Goal: Information Seeking & Learning: Learn about a topic

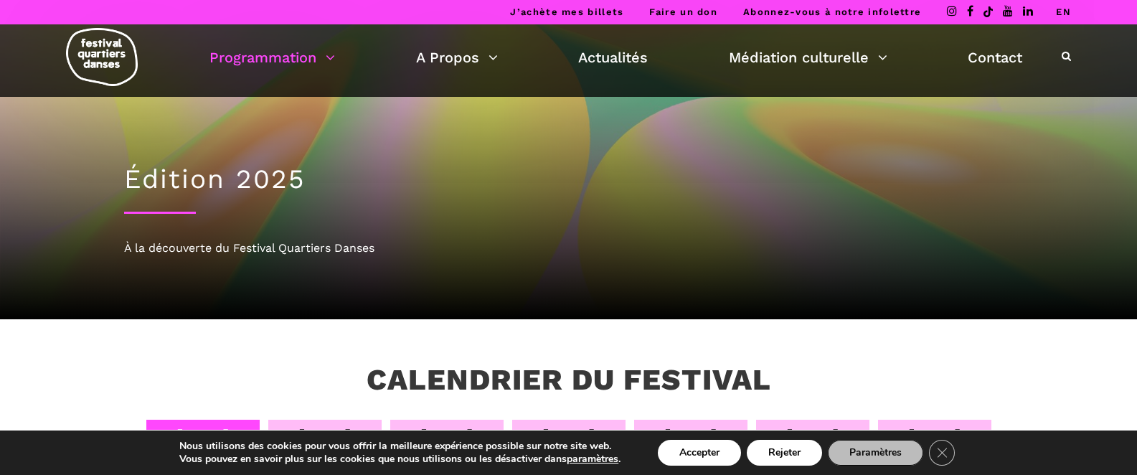
scroll to position [103, 0]
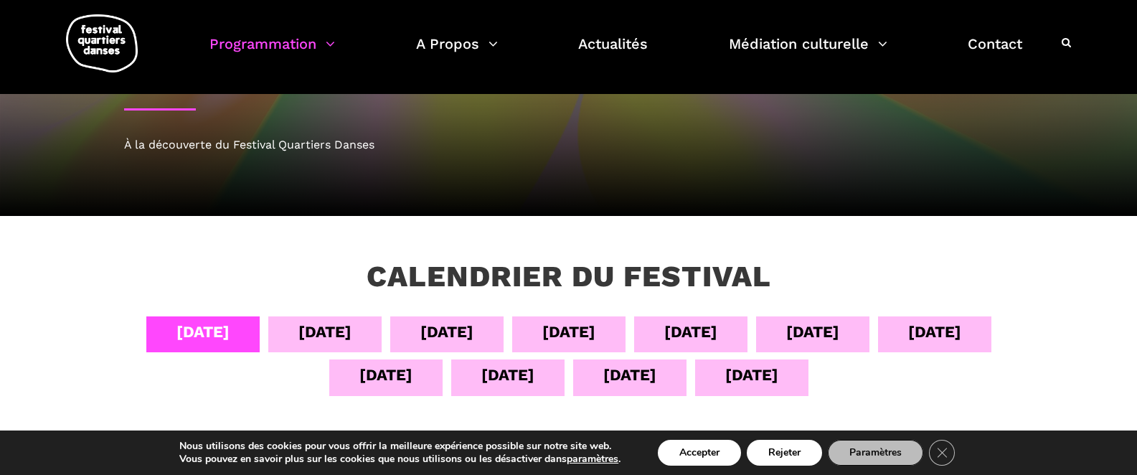
click at [338, 328] on div "[DATE]" at bounding box center [324, 331] width 53 height 25
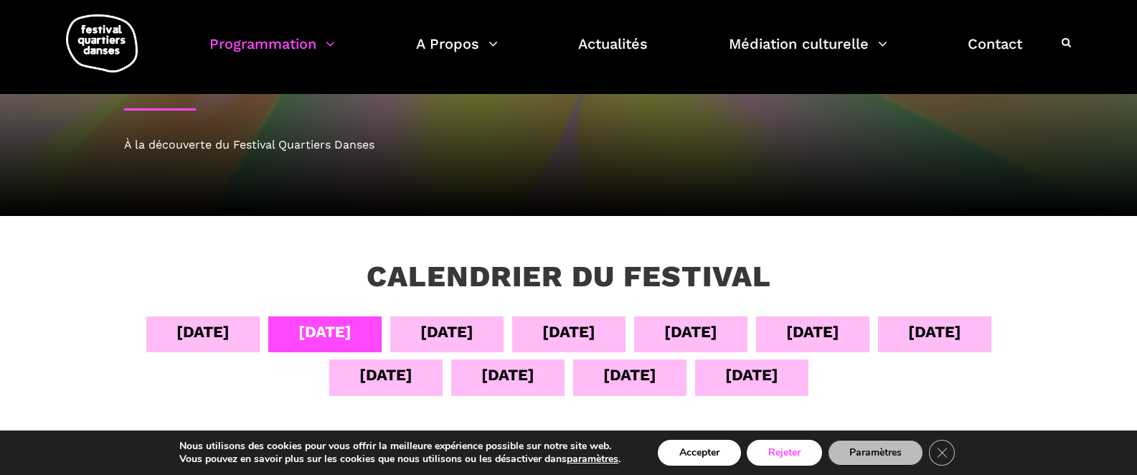
click at [788, 451] on button "Rejeter" at bounding box center [784, 453] width 75 height 26
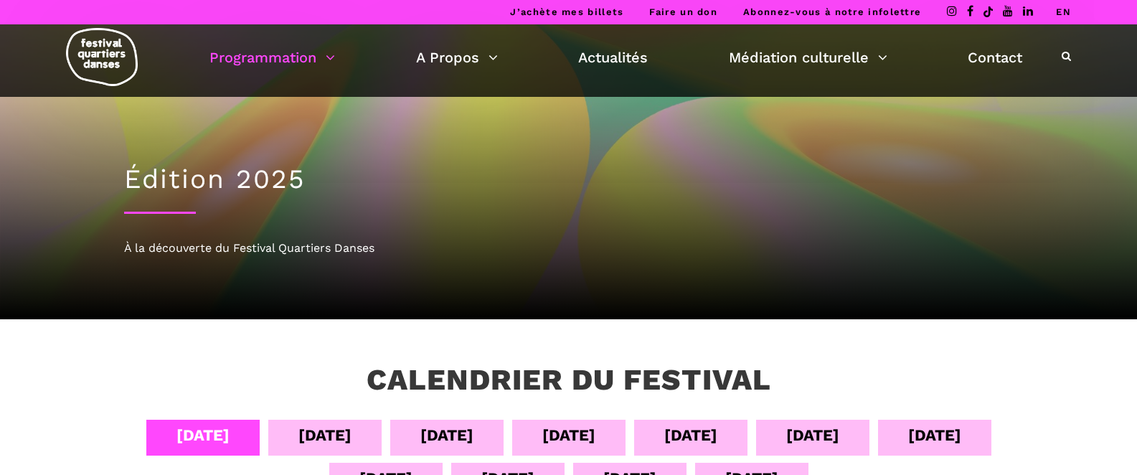
click at [324, 428] on div "[DATE]" at bounding box center [324, 435] width 53 height 25
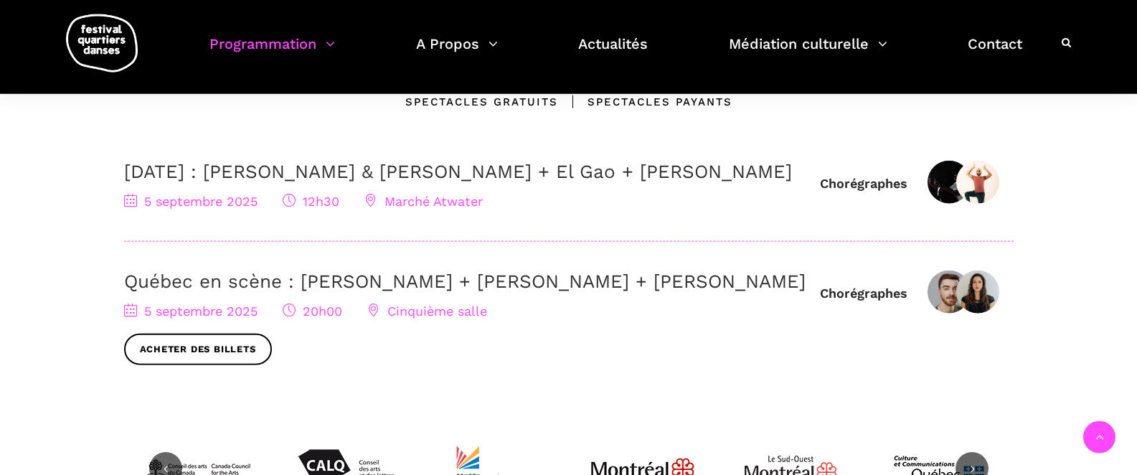
scroll to position [448, 0]
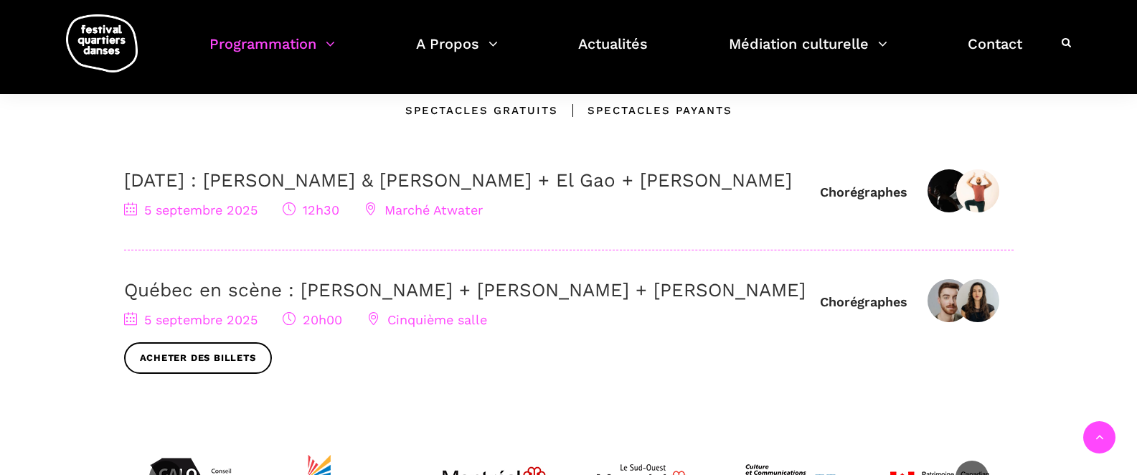
click at [324, 301] on link "Québec en scène : [PERSON_NAME] + [PERSON_NAME] + [PERSON_NAME]" at bounding box center [465, 290] width 682 height 22
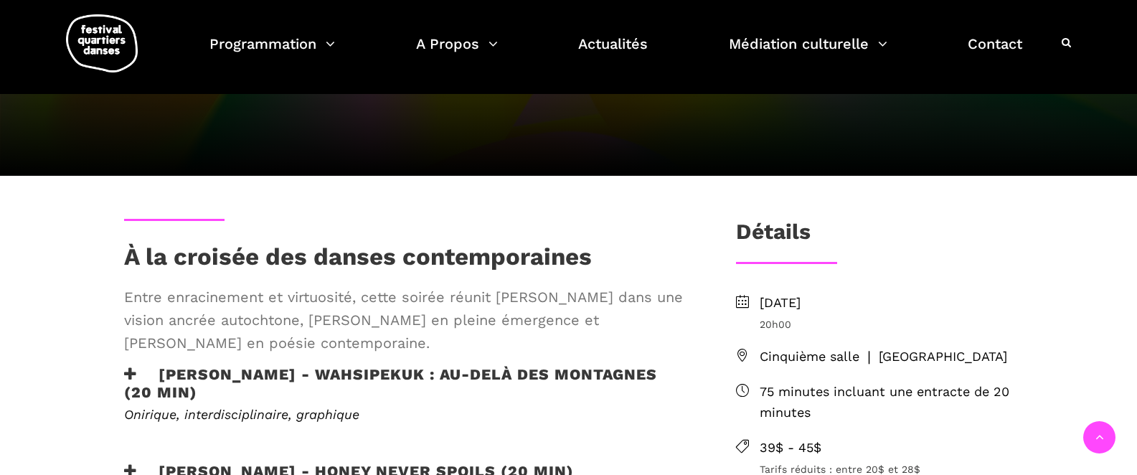
scroll to position [115, 0]
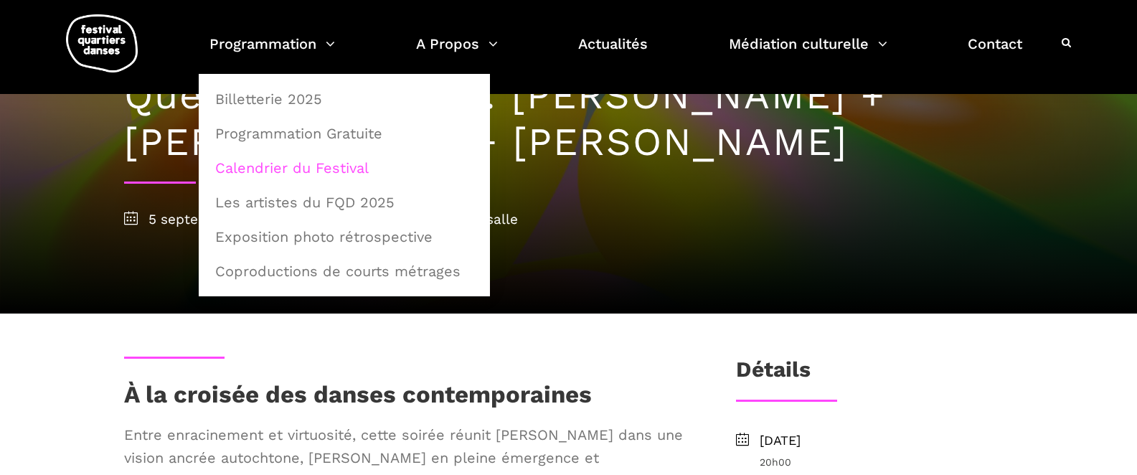
click at [319, 168] on link "Calendrier du Festival" at bounding box center [344, 167] width 275 height 33
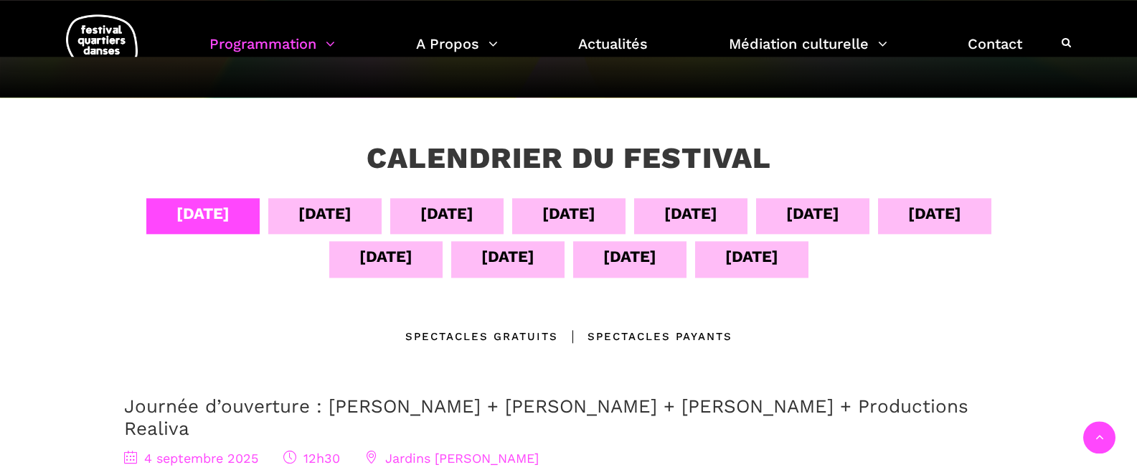
scroll to position [230, 0]
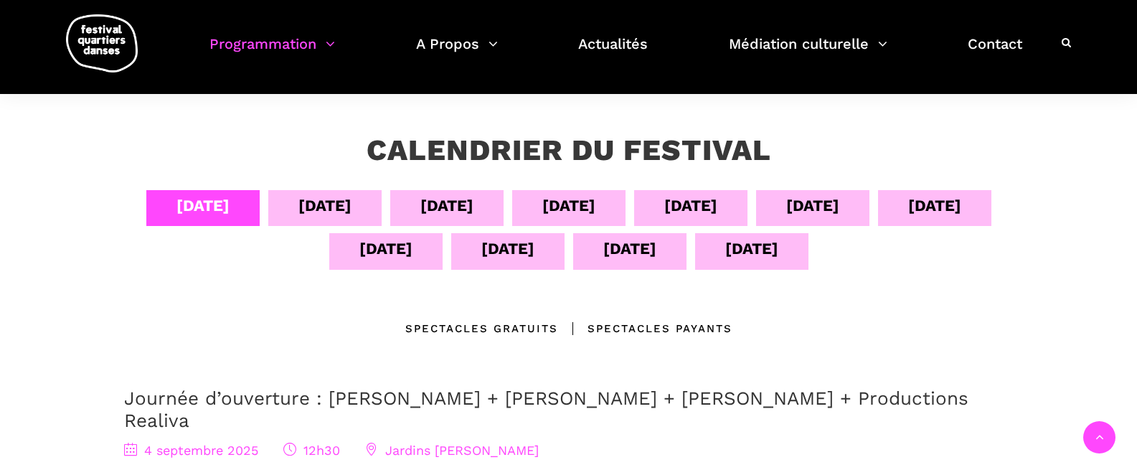
click at [327, 212] on div "05 sept" at bounding box center [324, 205] width 53 height 25
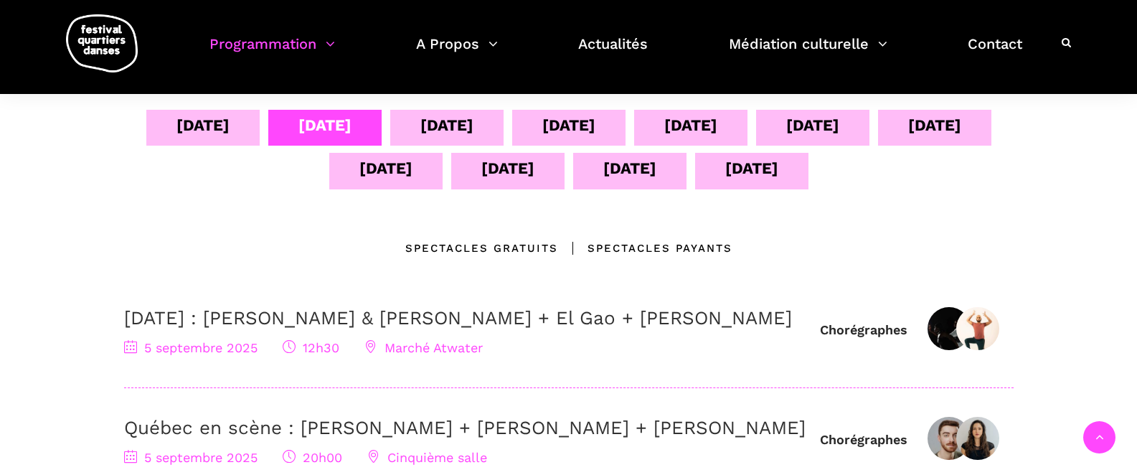
scroll to position [195, 0]
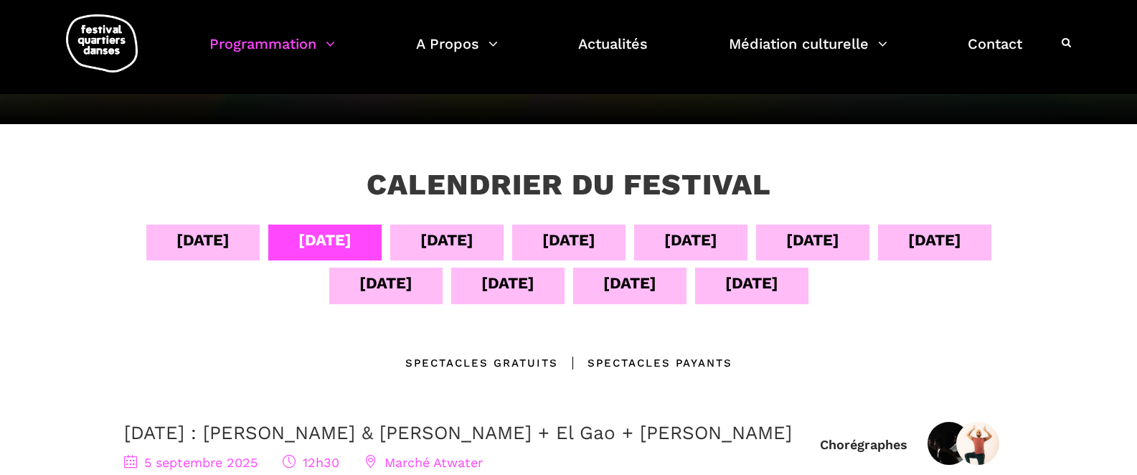
click at [430, 237] on div "06 sept" at bounding box center [446, 239] width 53 height 25
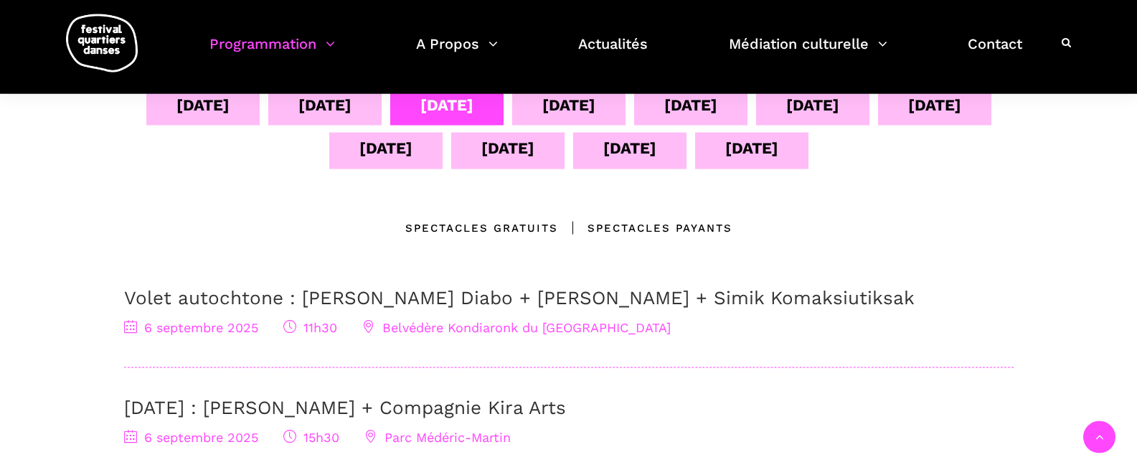
scroll to position [287, 0]
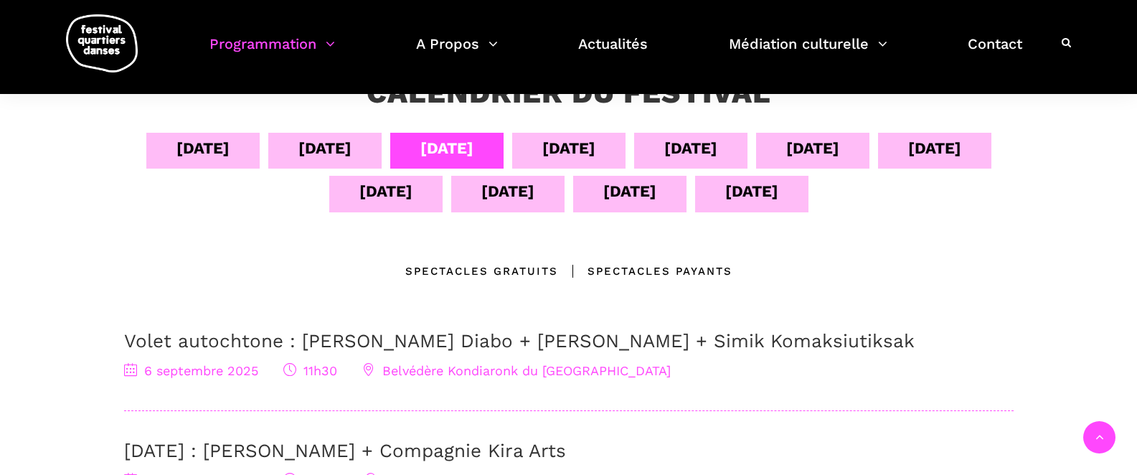
click at [593, 151] on div "07 sept" at bounding box center [568, 148] width 53 height 25
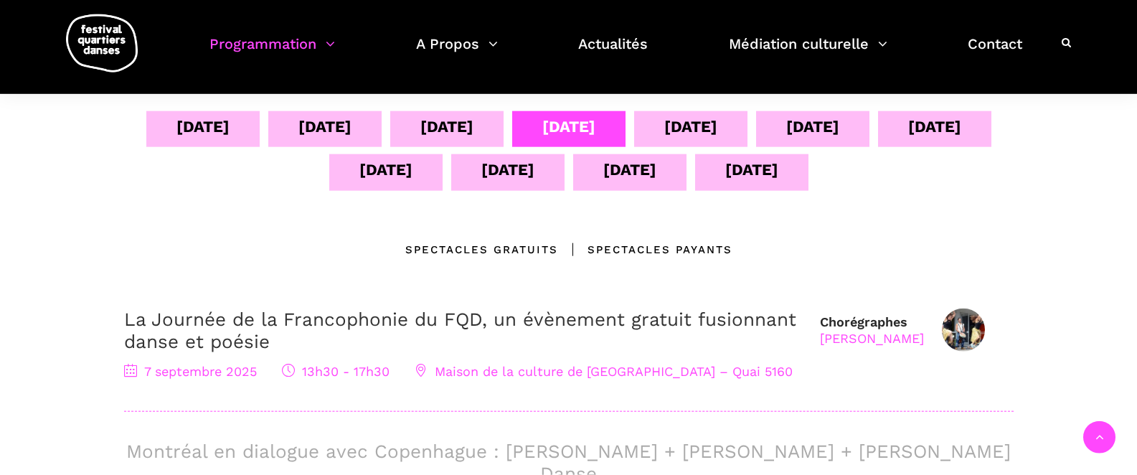
scroll to position [264, 0]
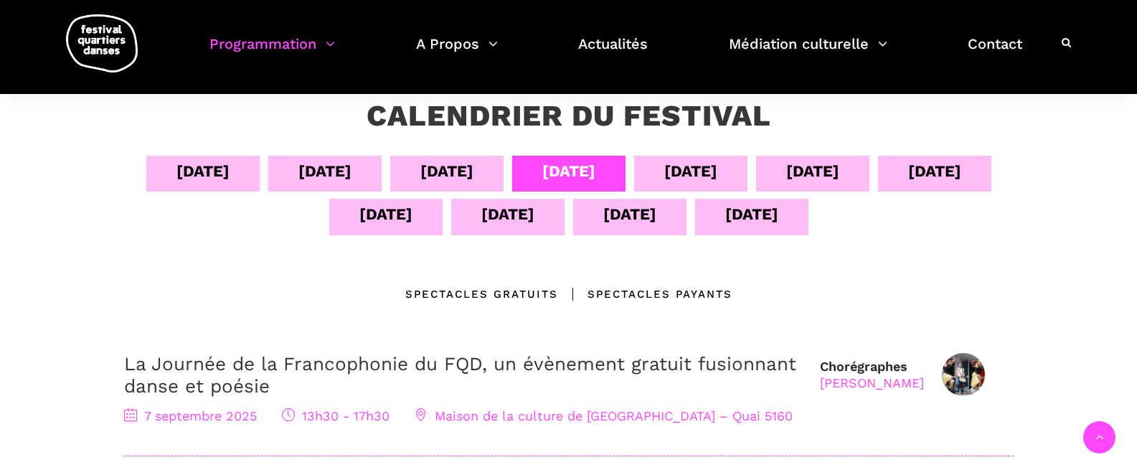
click at [664, 174] on div "08 sept" at bounding box center [690, 174] width 113 height 36
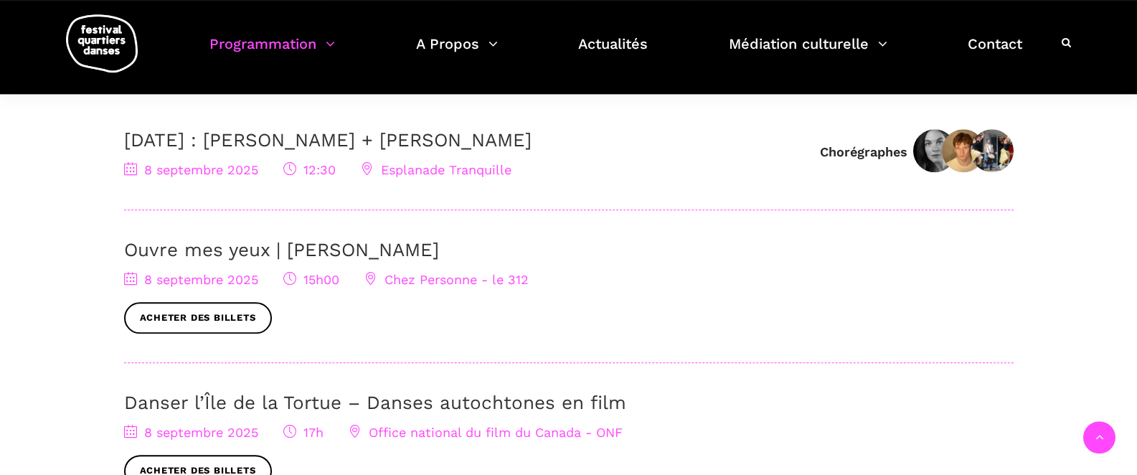
scroll to position [379, 0]
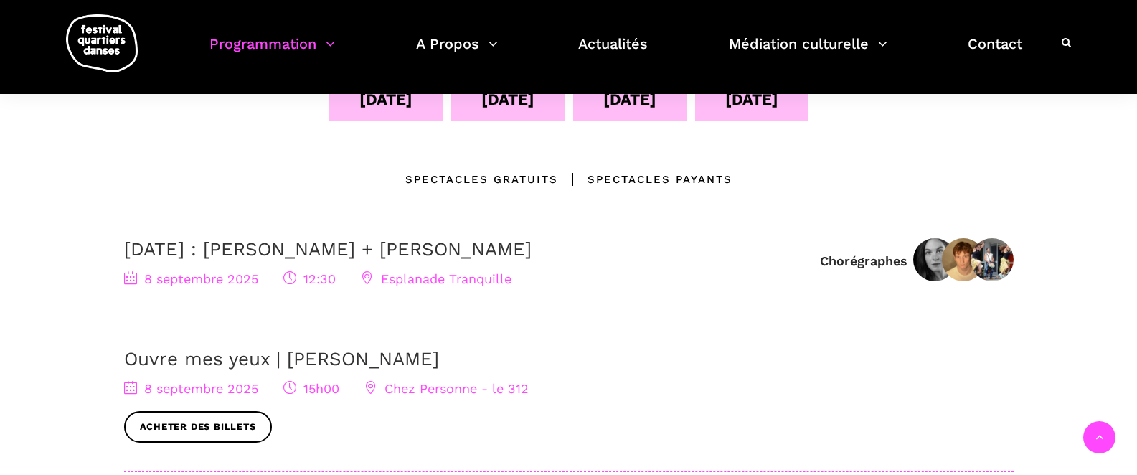
click at [418, 252] on link "8 septembre : Linus Jansner + Rebecca Margolick" at bounding box center [327, 249] width 407 height 22
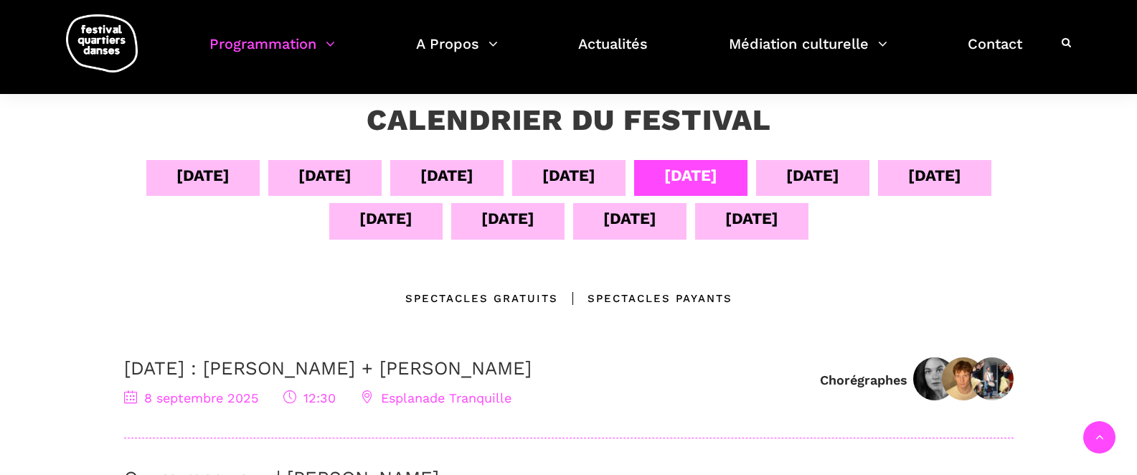
scroll to position [253, 0]
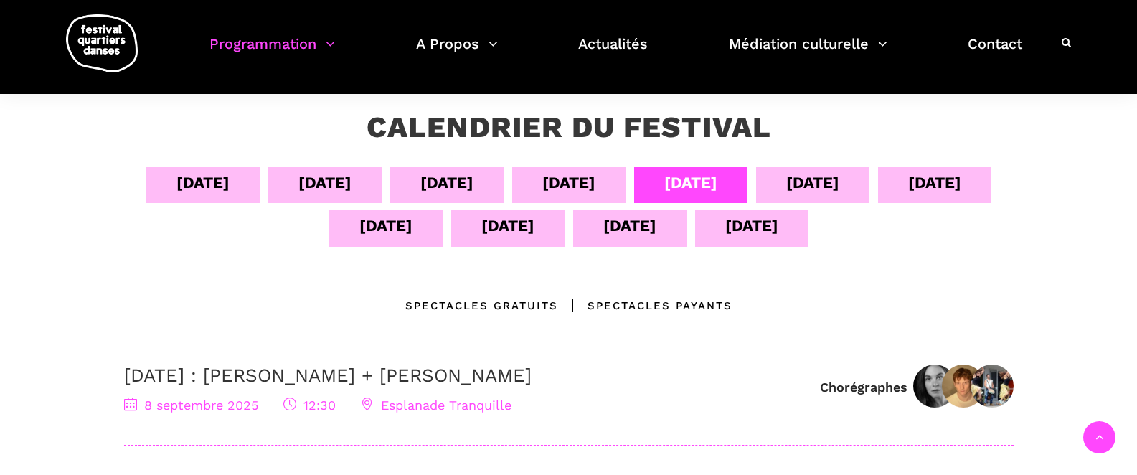
click at [811, 177] on div "09 sept" at bounding box center [812, 182] width 53 height 25
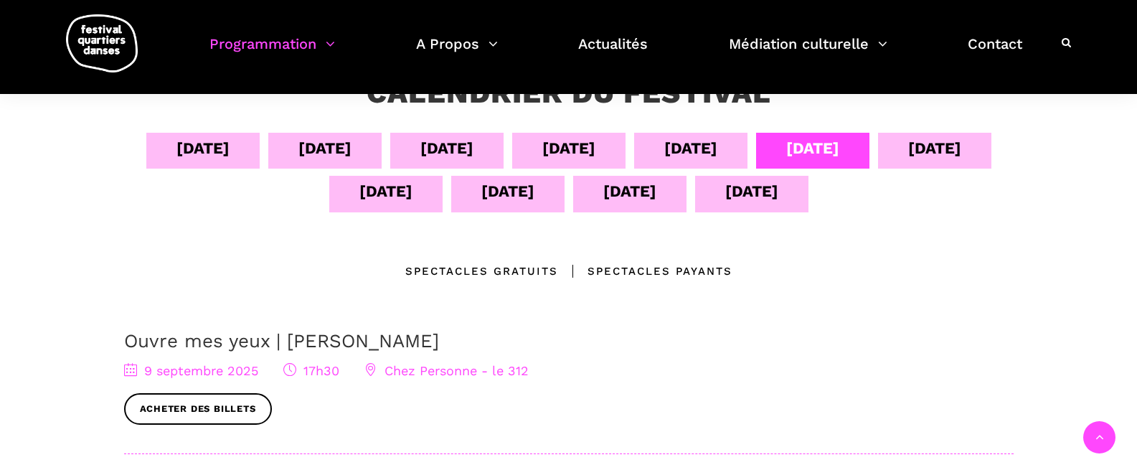
scroll to position [230, 0]
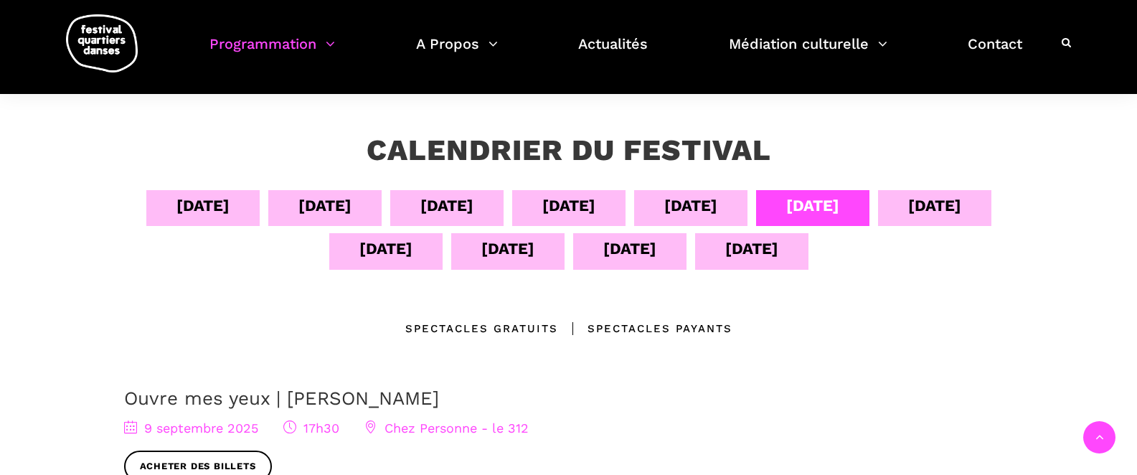
click at [961, 212] on div "10 sept" at bounding box center [934, 205] width 53 height 25
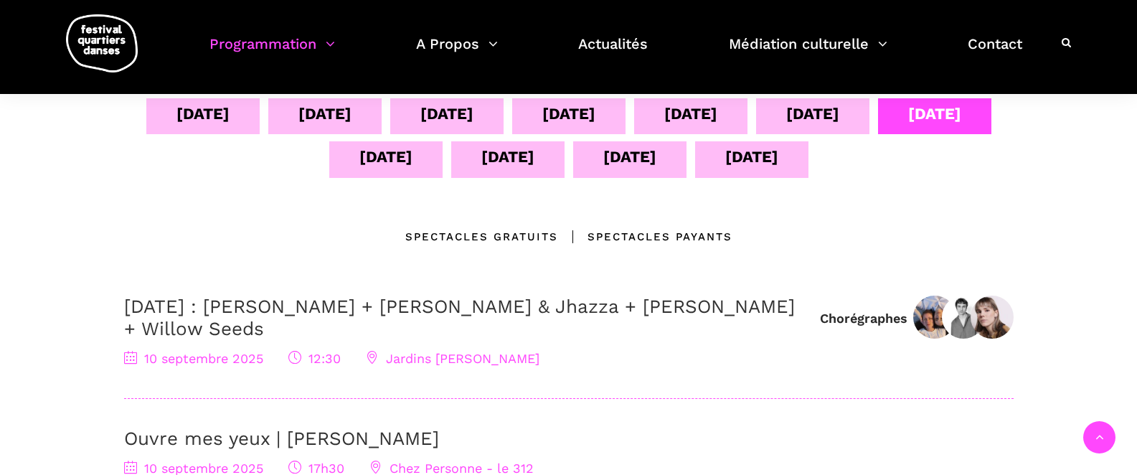
scroll to position [184, 0]
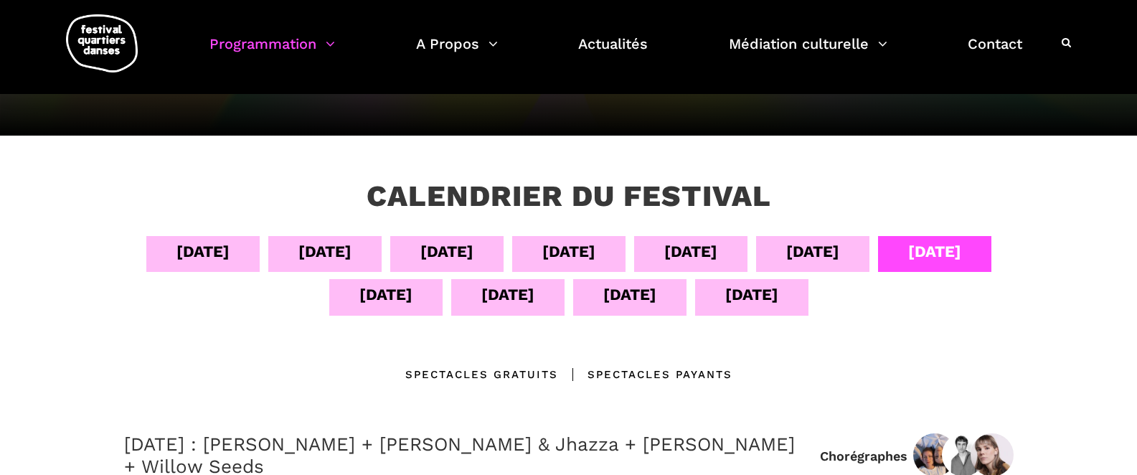
click at [377, 296] on div "11 sept" at bounding box center [385, 294] width 53 height 25
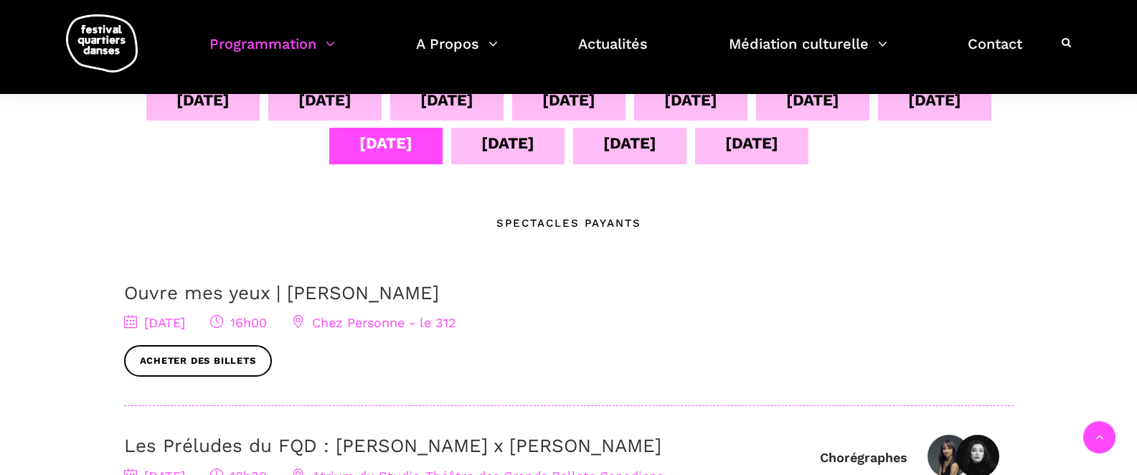
scroll to position [321, 0]
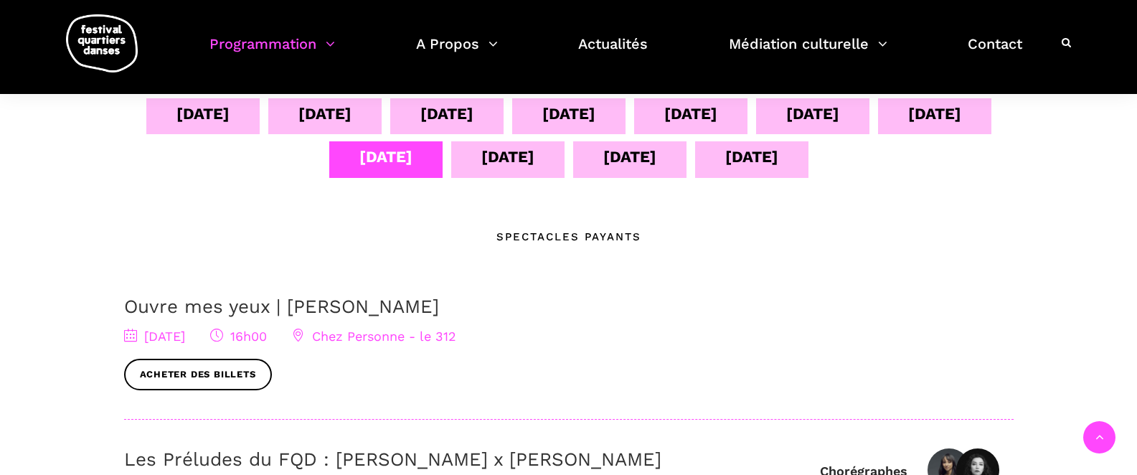
click at [525, 163] on div "12 sept" at bounding box center [507, 156] width 53 height 25
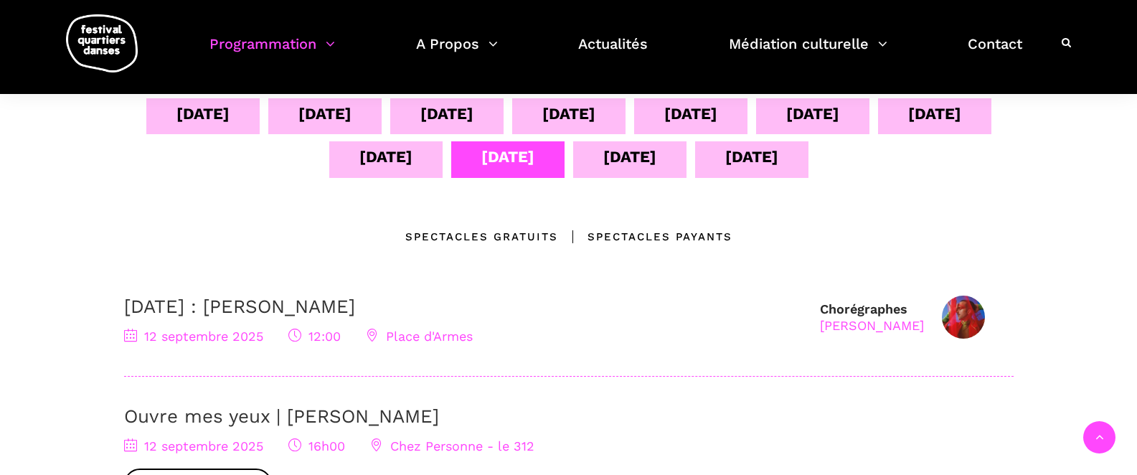
scroll to position [390, 0]
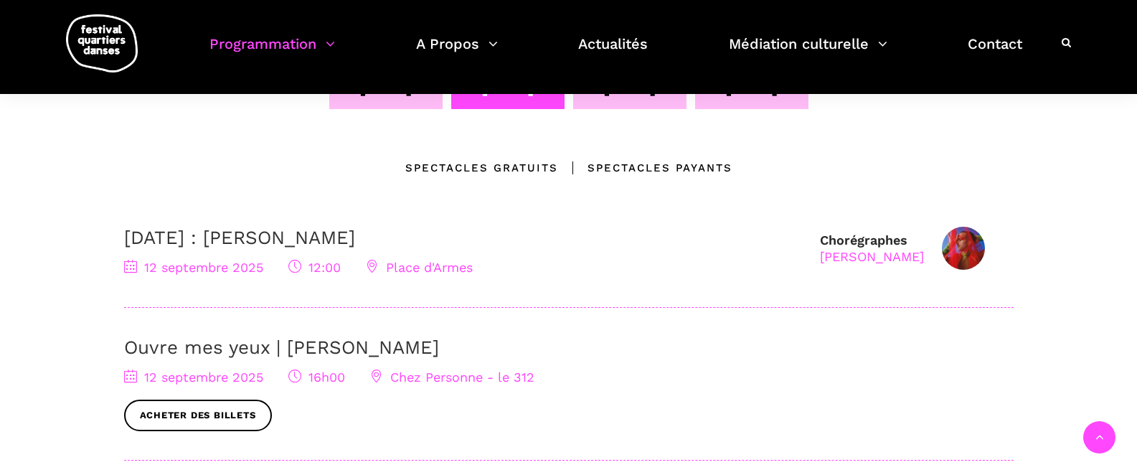
click at [341, 238] on link "12 septembre : Agata Życzkowska" at bounding box center [239, 238] width 231 height 22
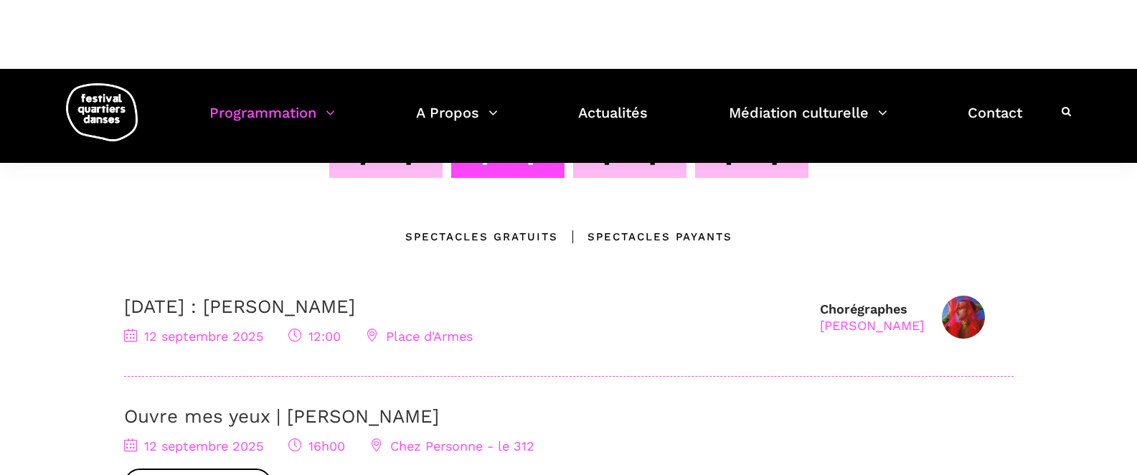
scroll to position [321, 0]
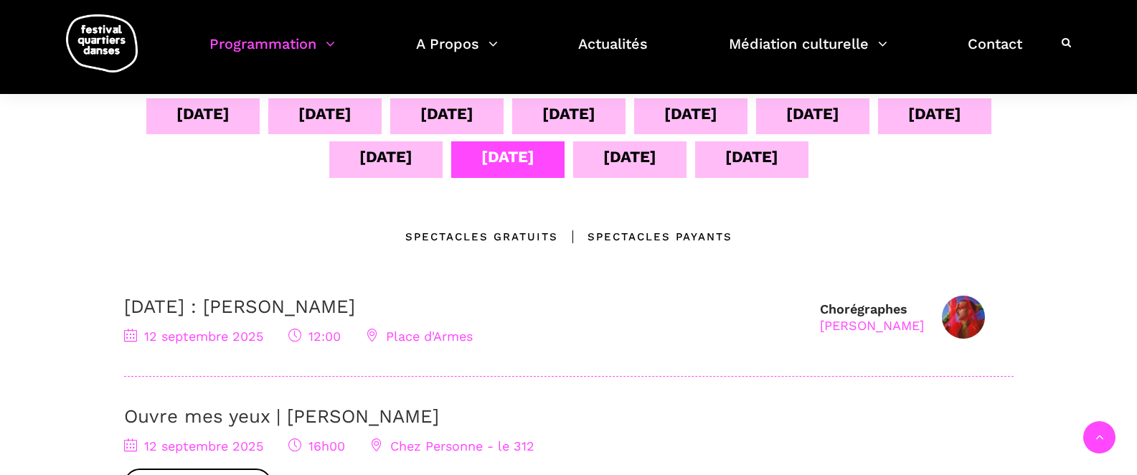
click at [621, 161] on div "13 sept" at bounding box center [629, 156] width 53 height 25
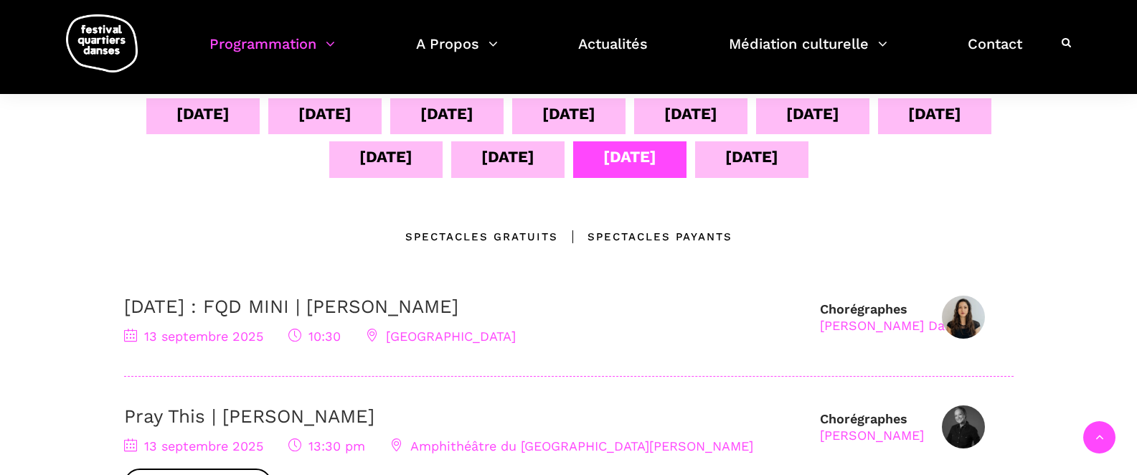
click at [430, 311] on link "13 septembre : FQD MINI | Pauline Berndsen Danse" at bounding box center [291, 307] width 334 height 22
click at [752, 159] on div "14 sept" at bounding box center [751, 156] width 53 height 25
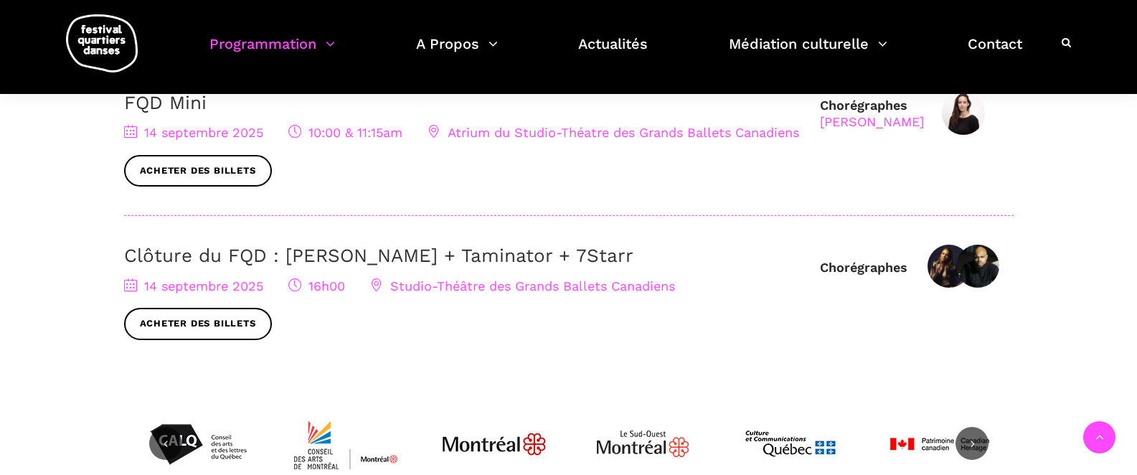
scroll to position [528, 0]
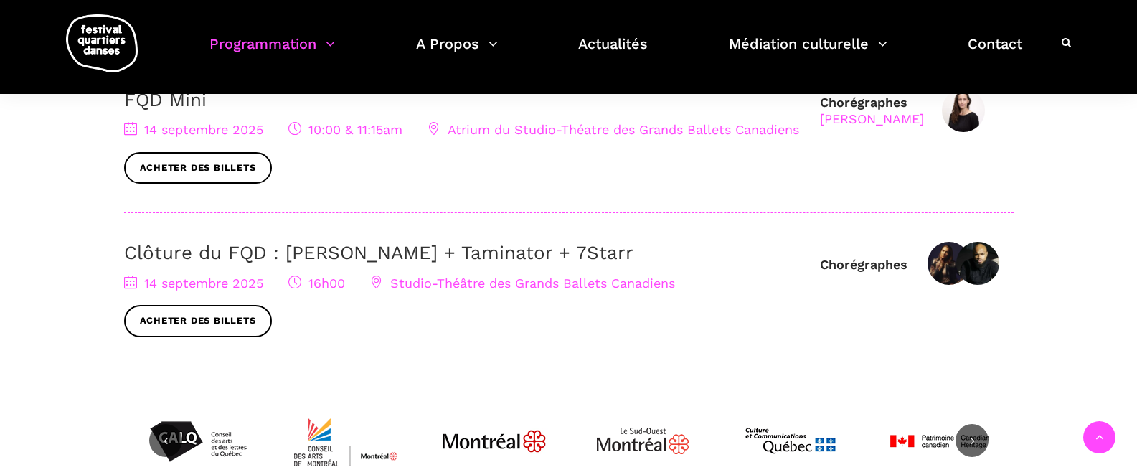
click at [479, 283] on span "Studio-Théâtre des Grands Ballets Canadiens" at bounding box center [522, 282] width 305 height 15
click at [296, 259] on link "Clôture du FQD : Lene Boel + Taminator + 7Starr" at bounding box center [378, 253] width 509 height 22
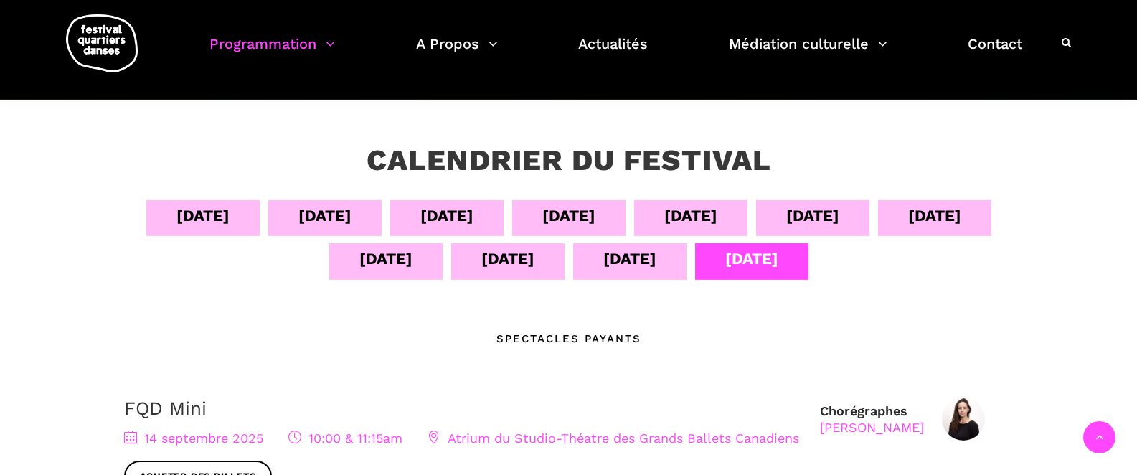
scroll to position [218, 0]
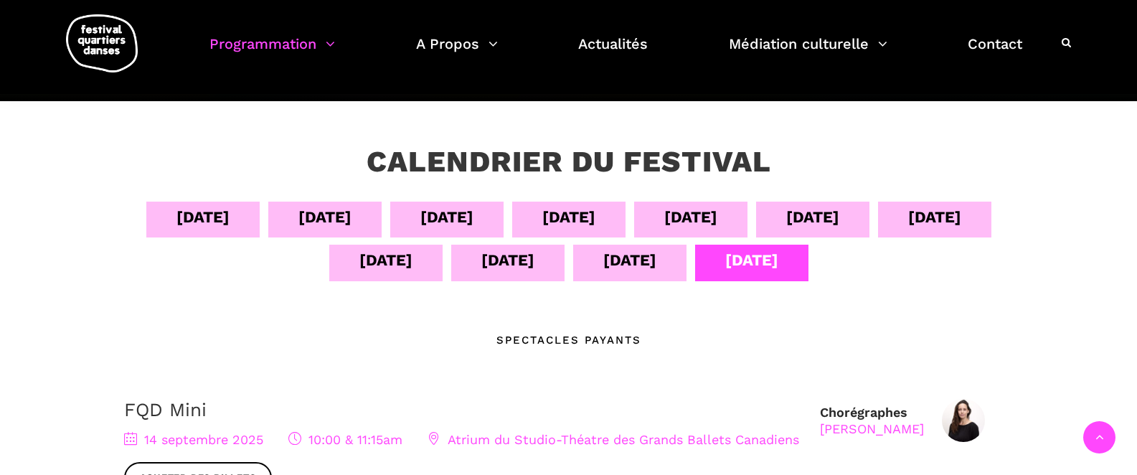
click at [301, 217] on div "05 sept" at bounding box center [324, 216] width 53 height 25
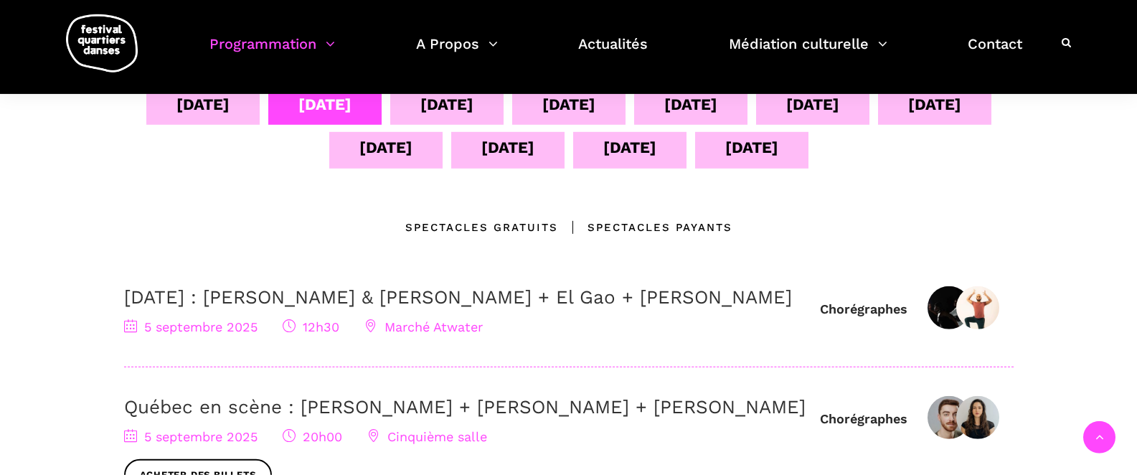
scroll to position [333, 0]
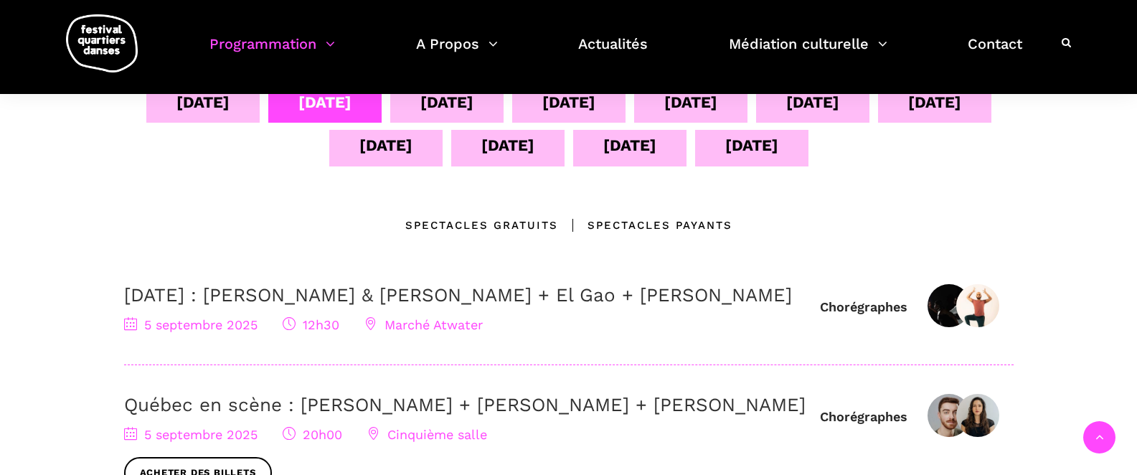
click at [305, 295] on link "5 septembre : Athena Lucie Assamba & Leah Danga + El Gao + Rameez Karim" at bounding box center [458, 295] width 668 height 22
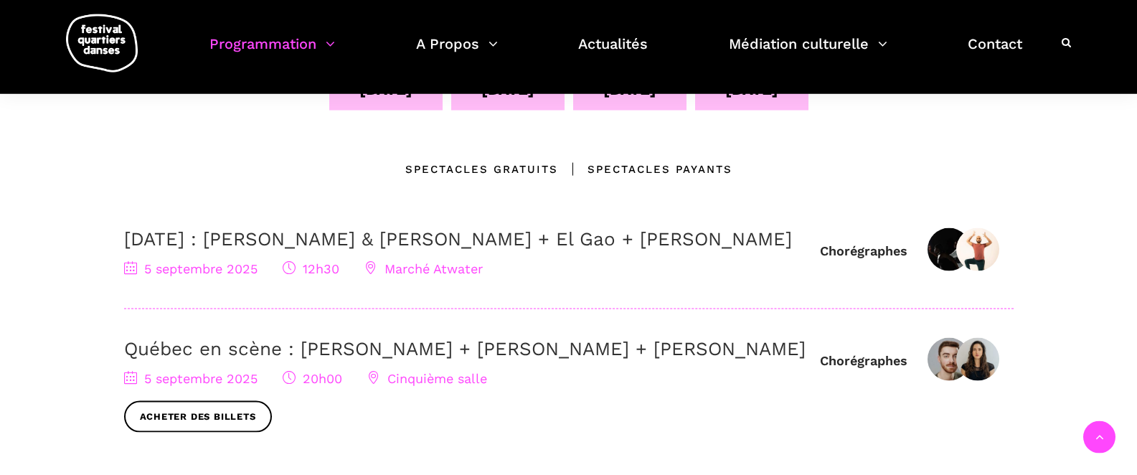
scroll to position [515, 0]
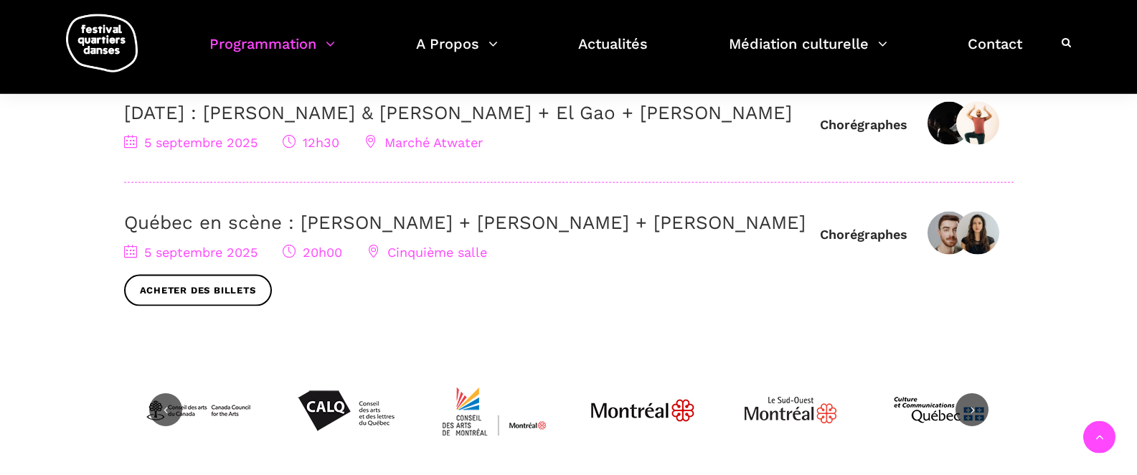
click at [336, 233] on link "Québec en scène : Ivanie Aubin-Malo + Zachary Bastille + Pauline Gervais" at bounding box center [465, 223] width 682 height 22
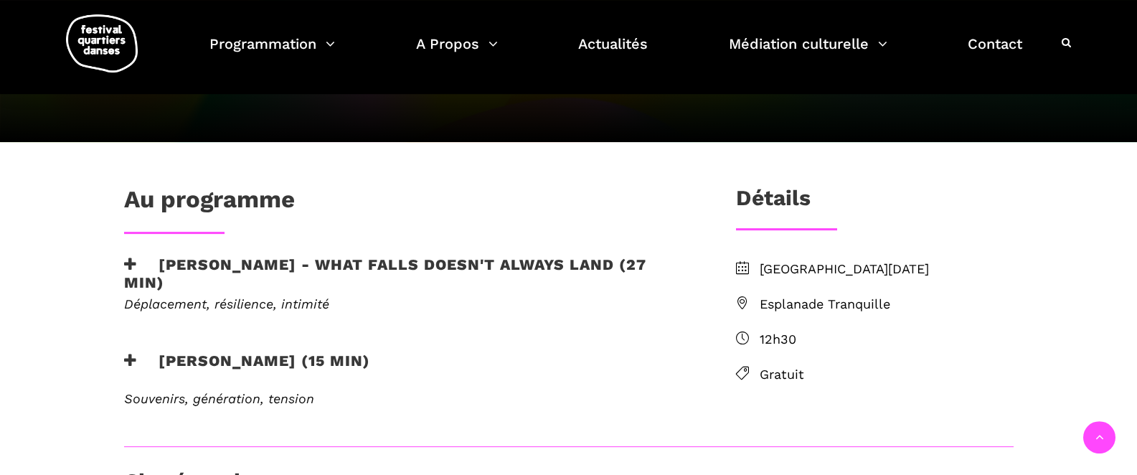
scroll to position [253, 0]
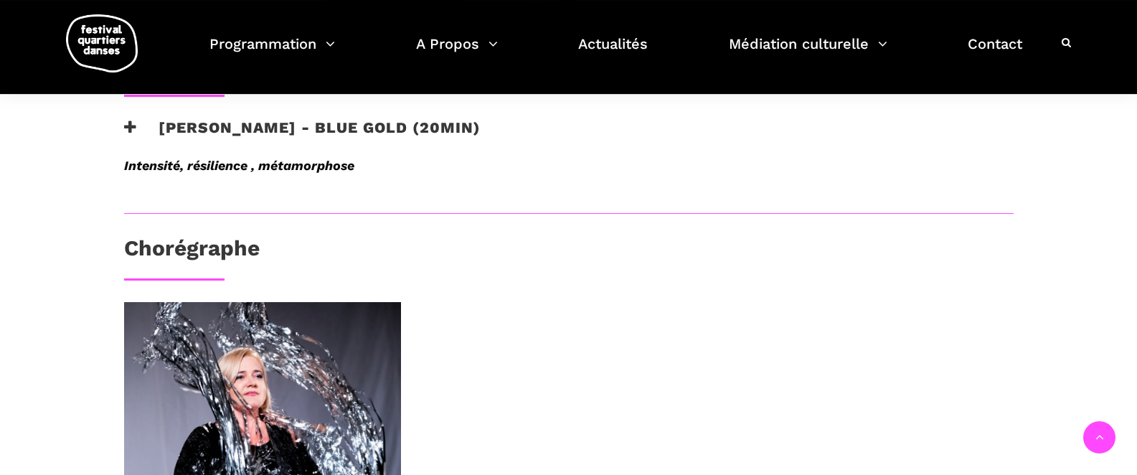
scroll to position [597, 0]
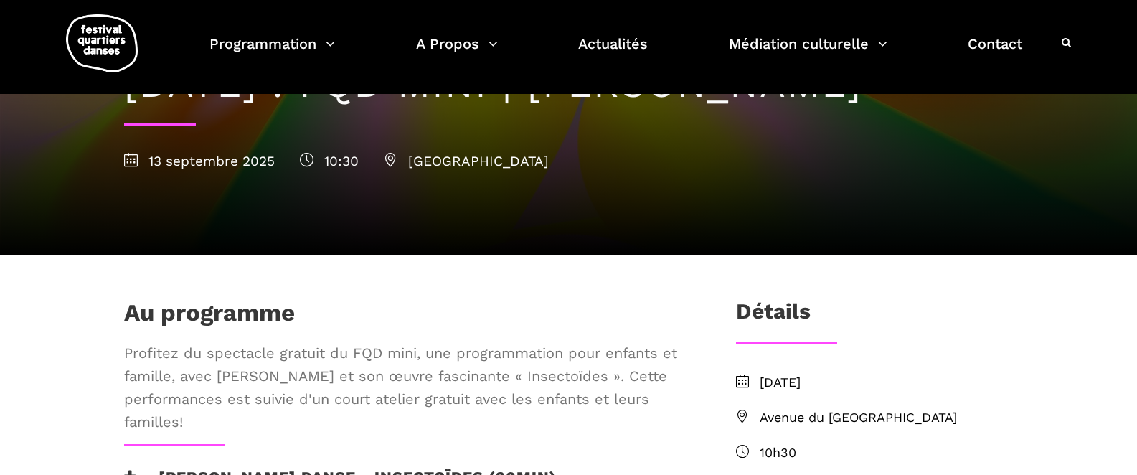
scroll to position [264, 0]
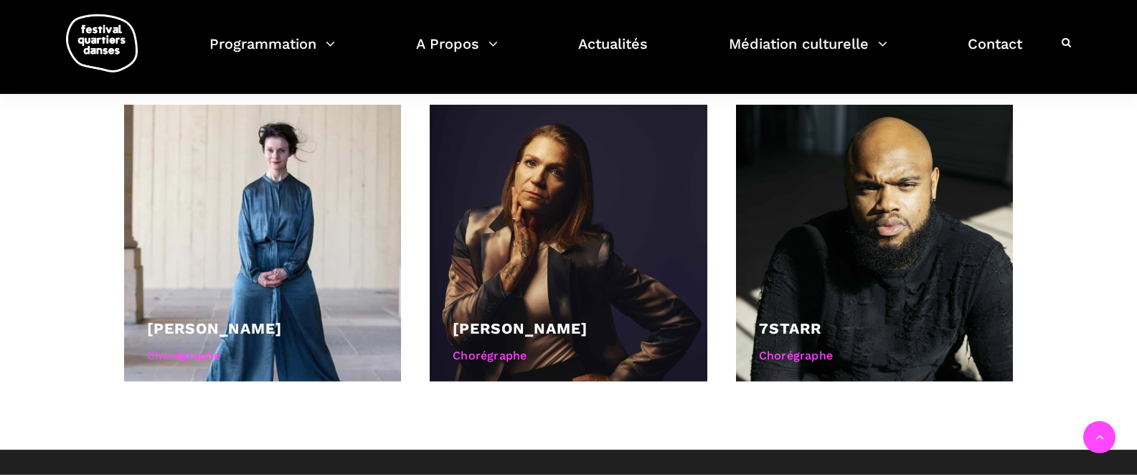
scroll to position [976, 0]
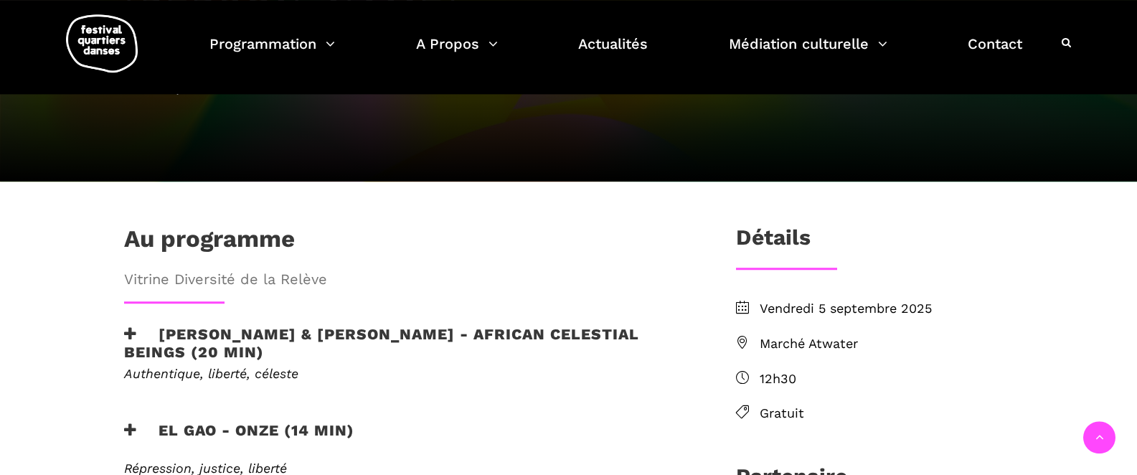
scroll to position [241, 0]
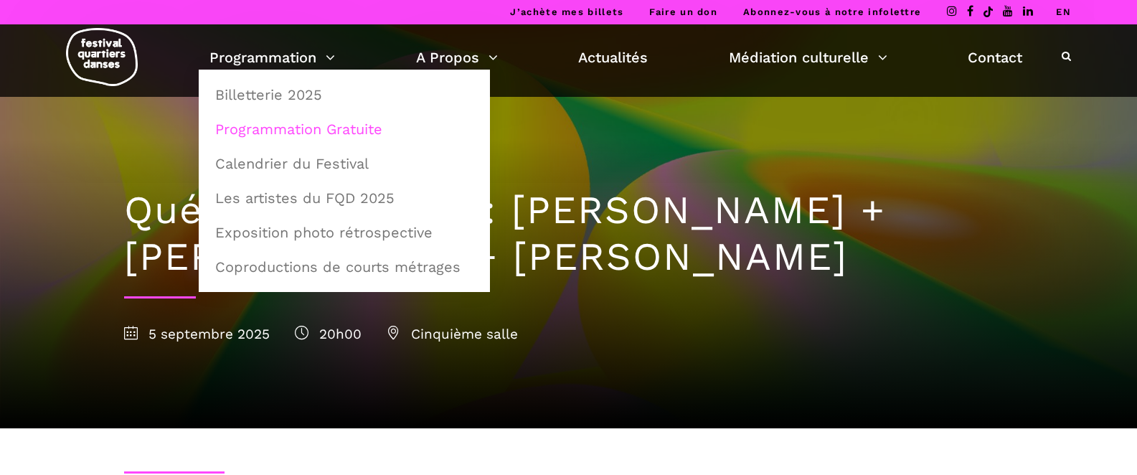
click at [306, 124] on link "Programmation Gratuite" at bounding box center [344, 129] width 275 height 33
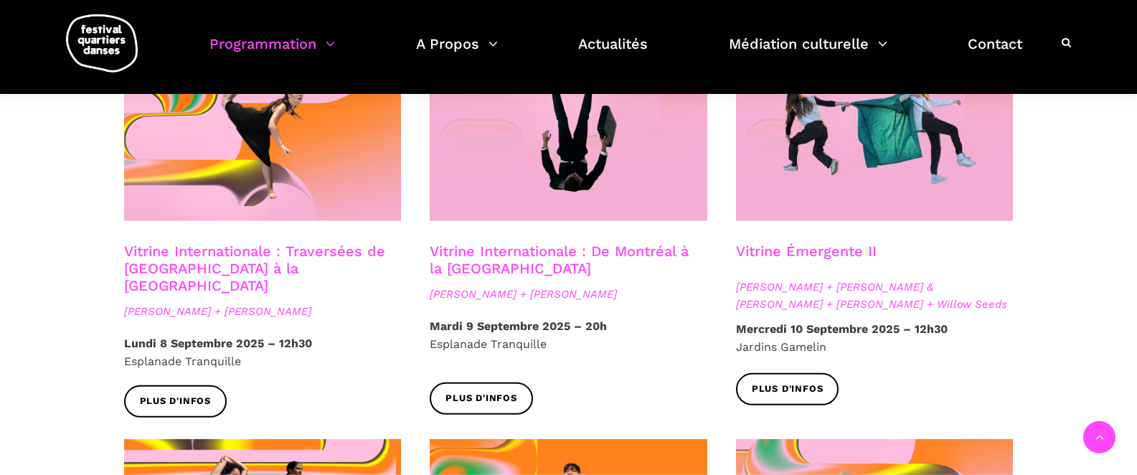
scroll to position [1297, 0]
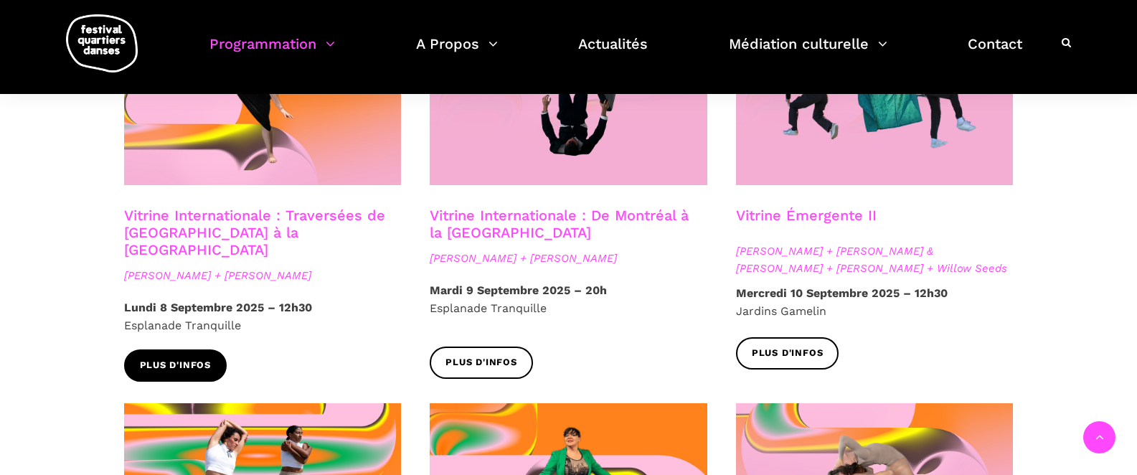
click at [216, 349] on link "Plus d'infos" at bounding box center [175, 365] width 103 height 32
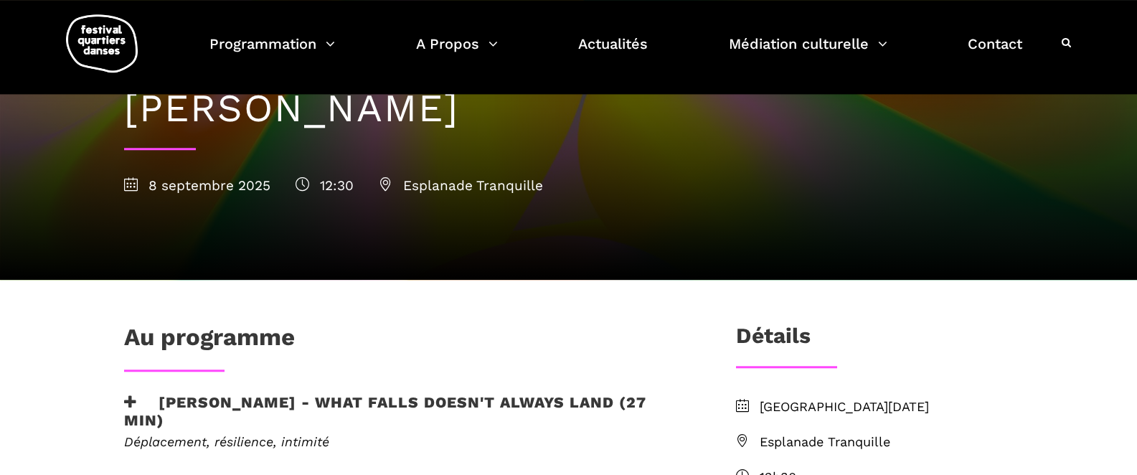
scroll to position [275, 0]
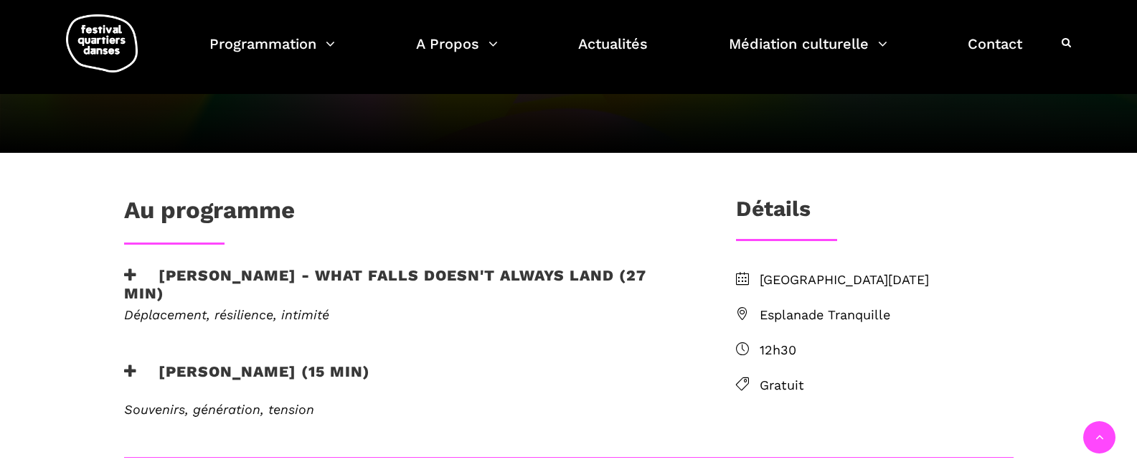
click at [807, 318] on span "Esplanade Tranquille" at bounding box center [887, 315] width 254 height 21
click at [806, 314] on span "Esplanade Tranquille" at bounding box center [887, 315] width 254 height 21
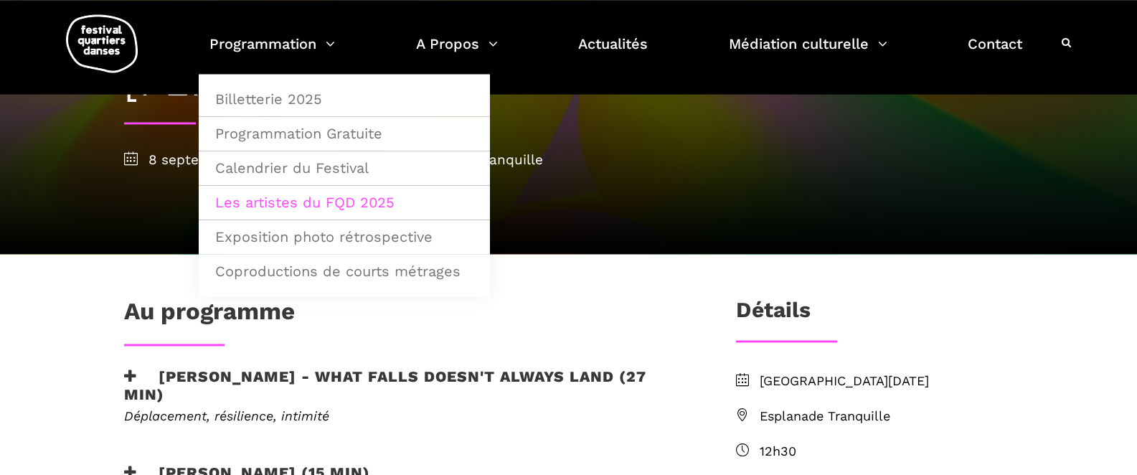
scroll to position [149, 0]
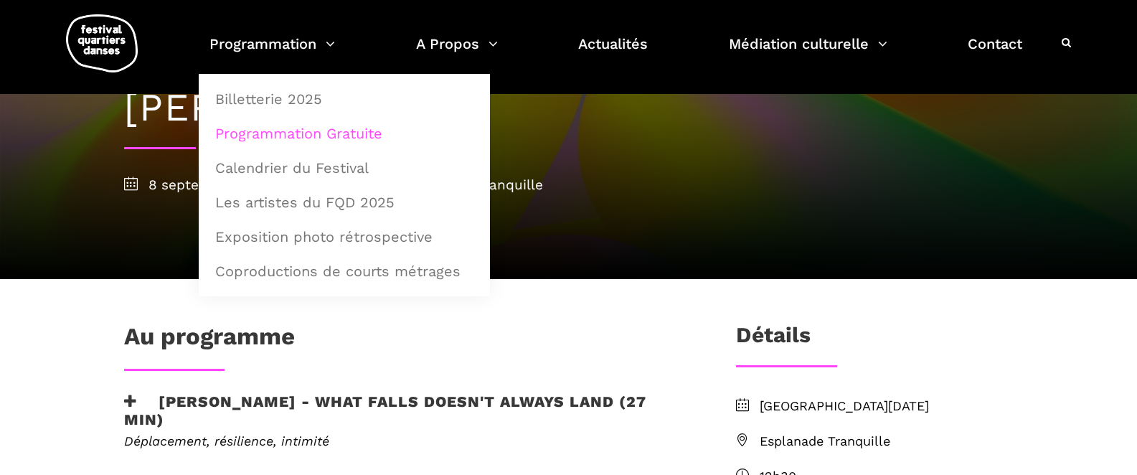
click at [315, 133] on link "Programmation Gratuite" at bounding box center [344, 133] width 275 height 33
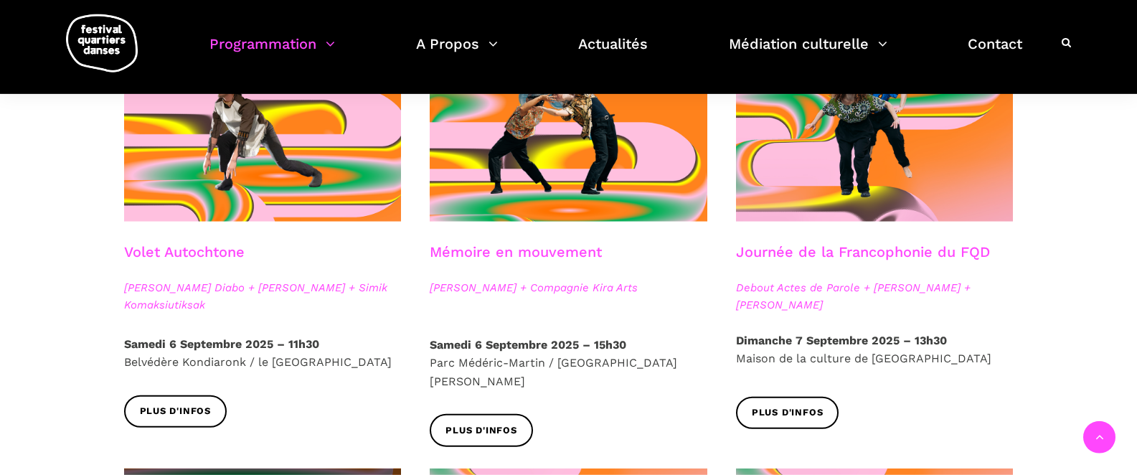
scroll to position [792, 0]
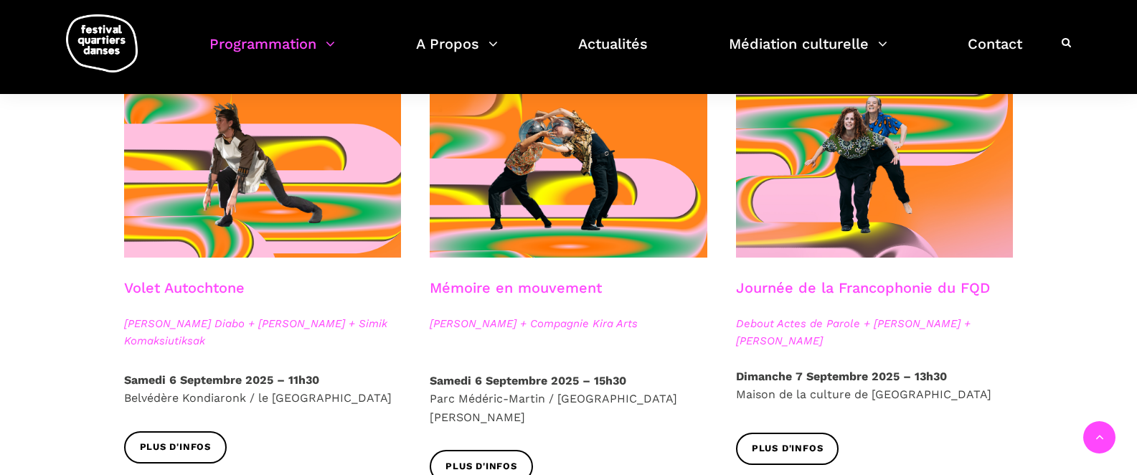
click at [810, 288] on link "Journée de la Francophonie du FQD" at bounding box center [863, 287] width 254 height 17
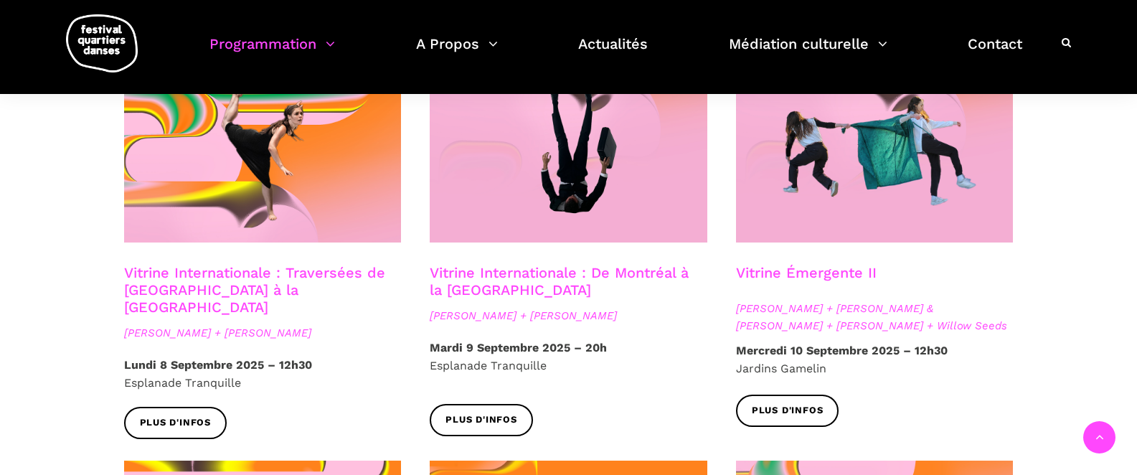
scroll to position [1251, 0]
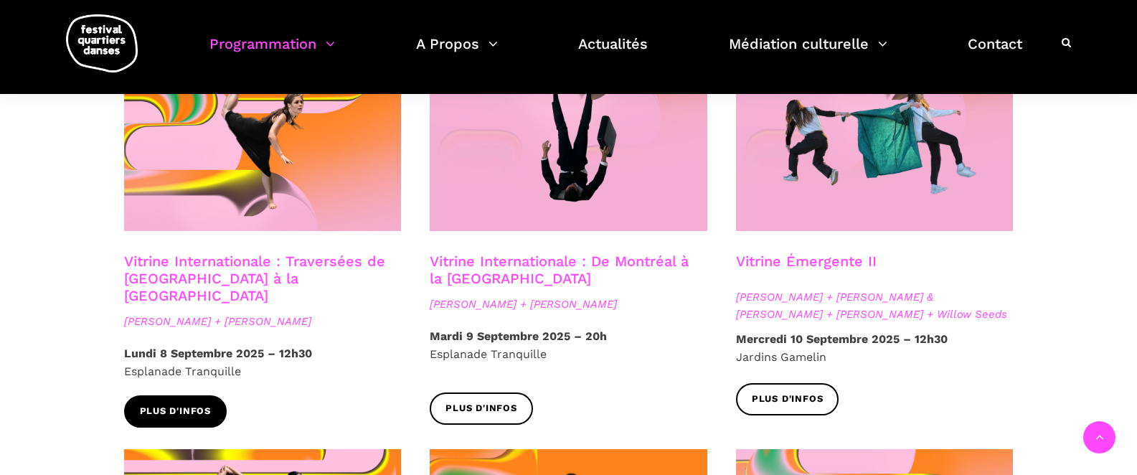
click at [215, 395] on link "Plus d'infos" at bounding box center [175, 411] width 103 height 32
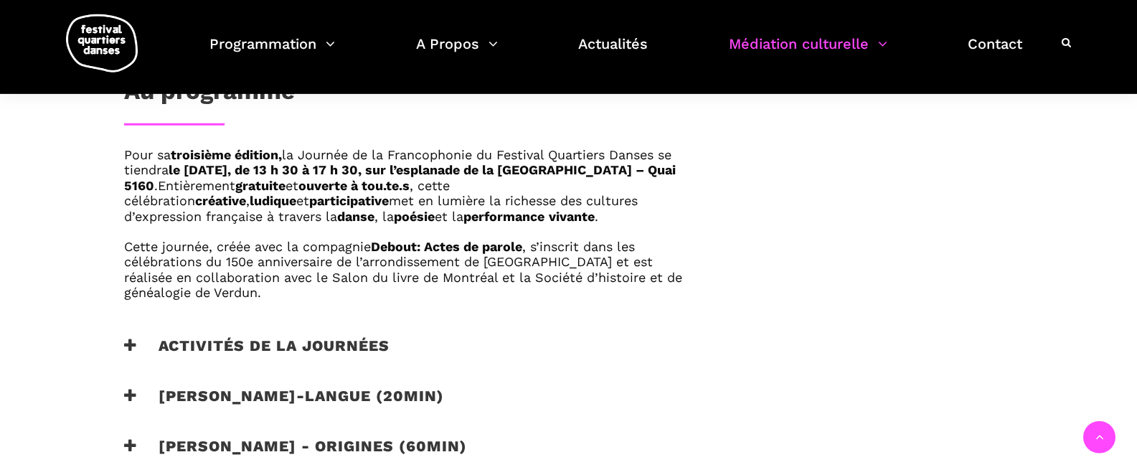
scroll to position [803, 0]
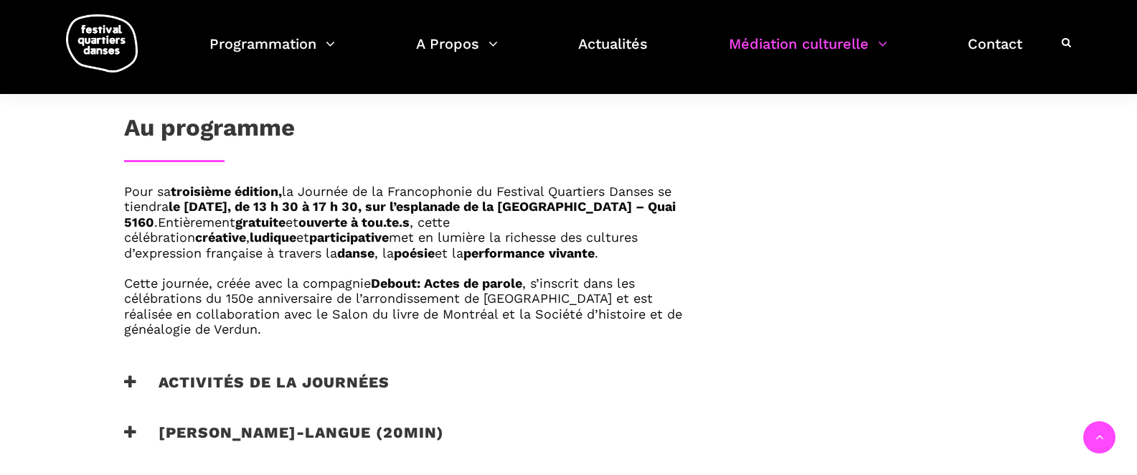
click at [194, 377] on h3 "Activités de la journées" at bounding box center [256, 391] width 265 height 36
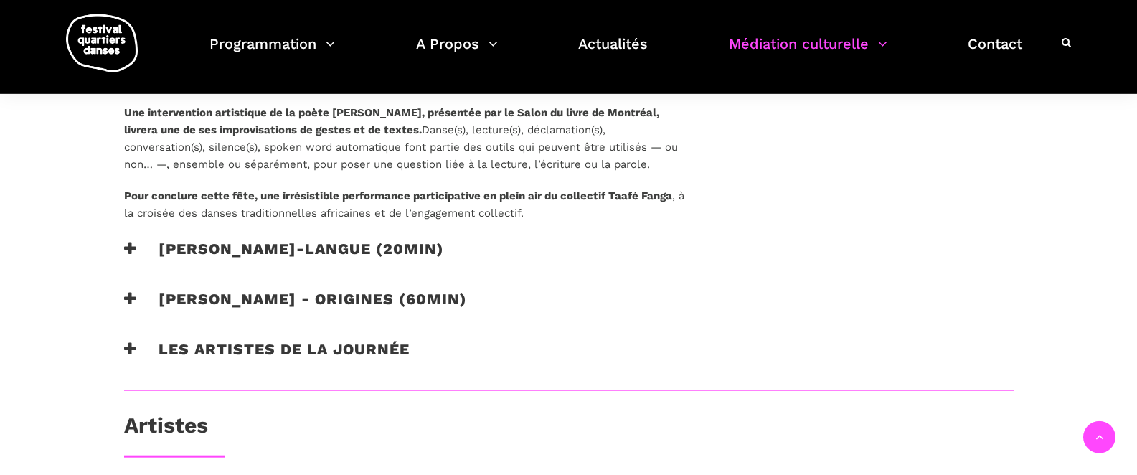
scroll to position [1205, 0]
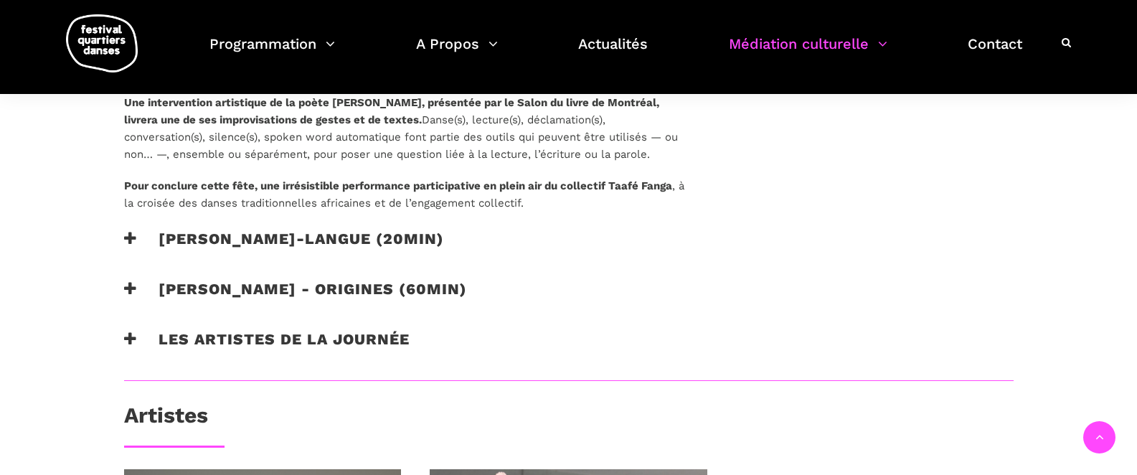
click at [283, 341] on h3 "Les artistes de la journée" at bounding box center [267, 348] width 286 height 36
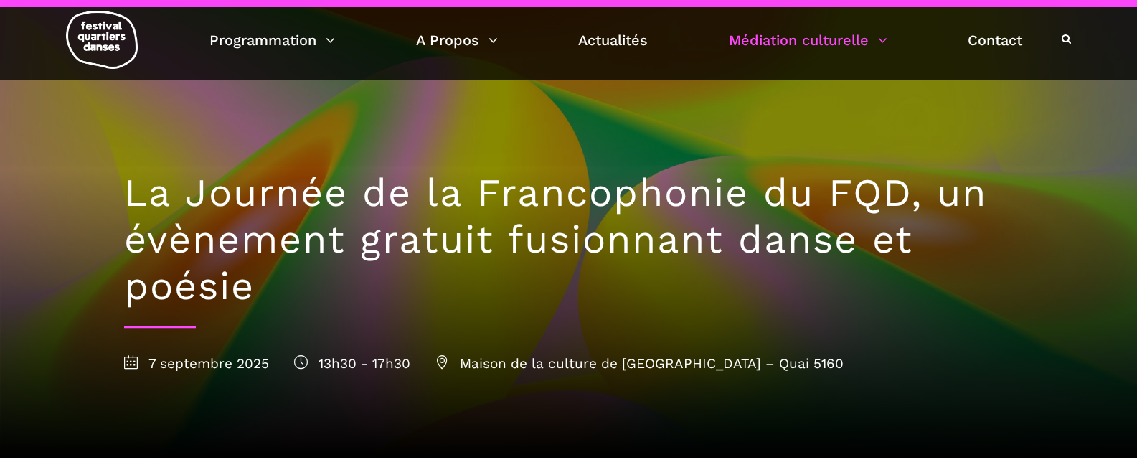
scroll to position [0, 0]
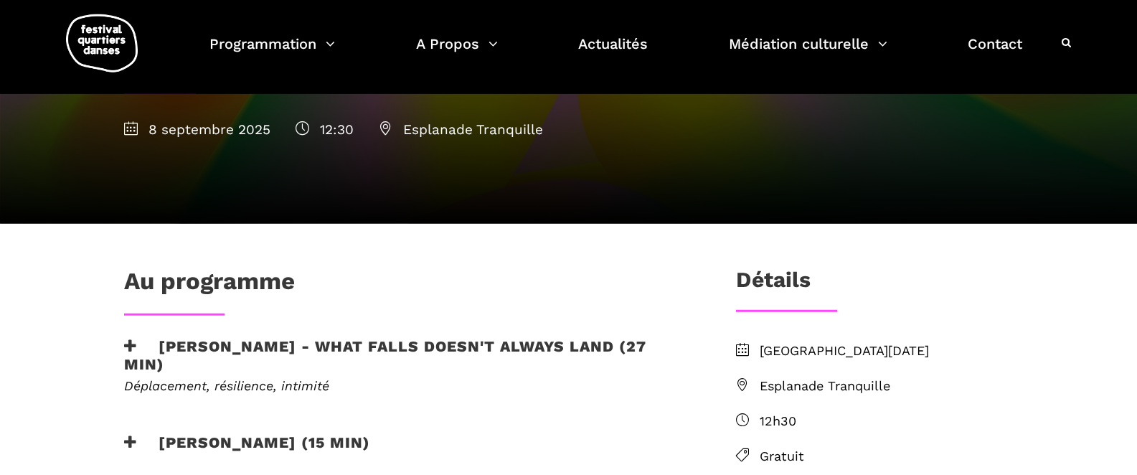
scroll to position [218, 0]
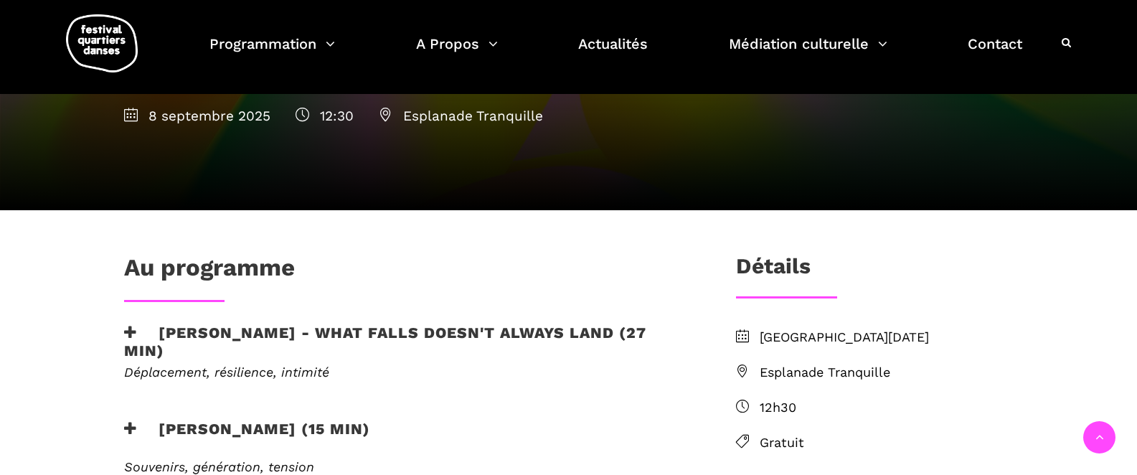
click at [763, 370] on span "Esplanade Tranquille" at bounding box center [887, 372] width 254 height 21
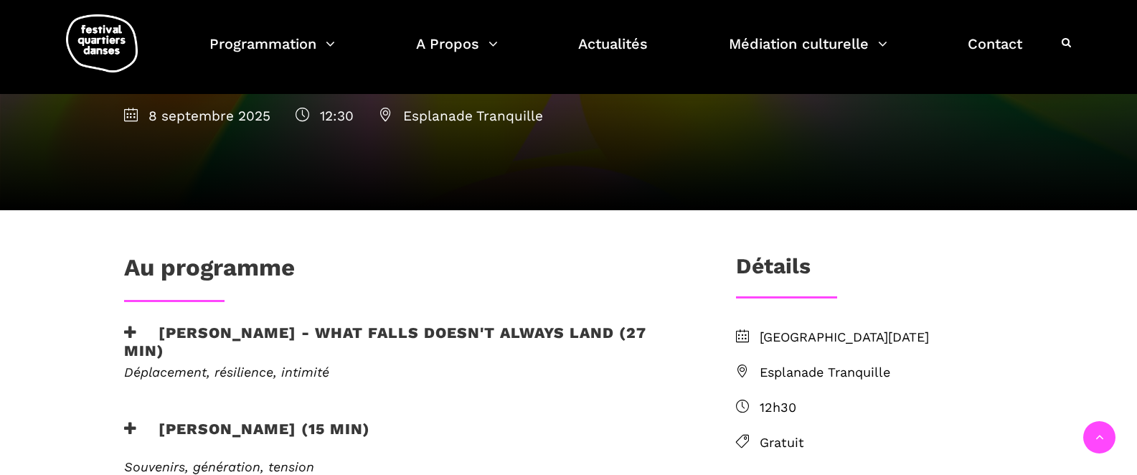
click at [811, 370] on span "Esplanade Tranquille" at bounding box center [887, 372] width 254 height 21
click at [742, 367] on icon at bounding box center [742, 370] width 13 height 13
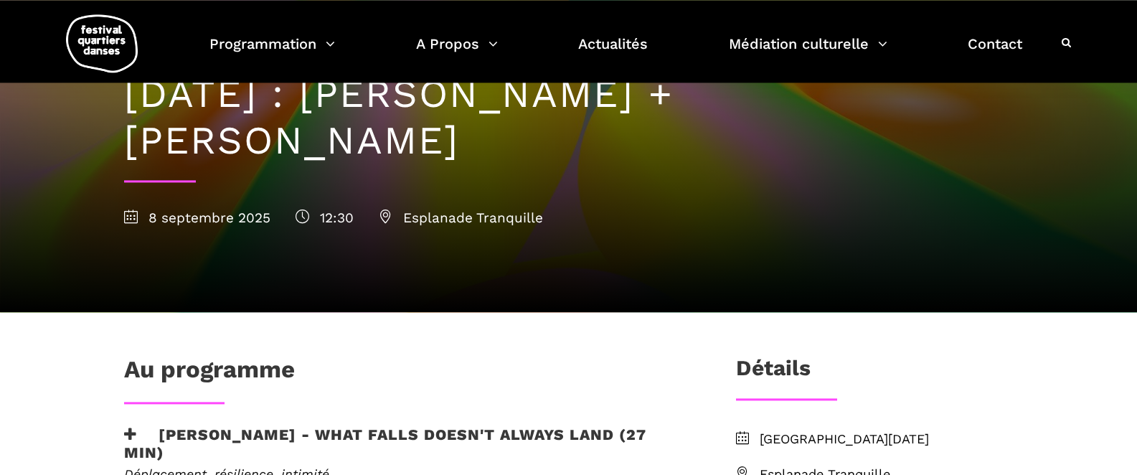
scroll to position [0, 0]
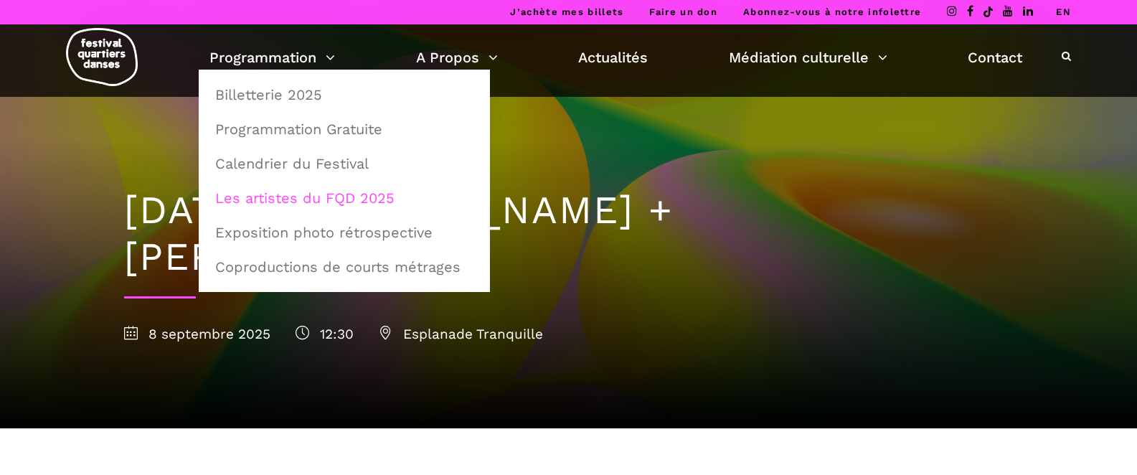
click at [341, 198] on link "Les artistes du FQD 2025" at bounding box center [344, 197] width 275 height 33
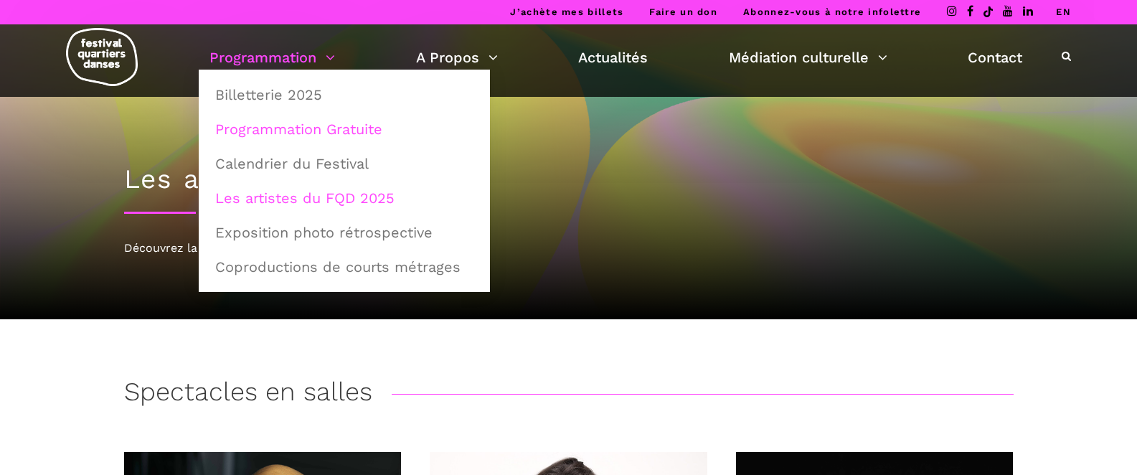
click at [299, 128] on link "Programmation Gratuite" at bounding box center [344, 129] width 275 height 33
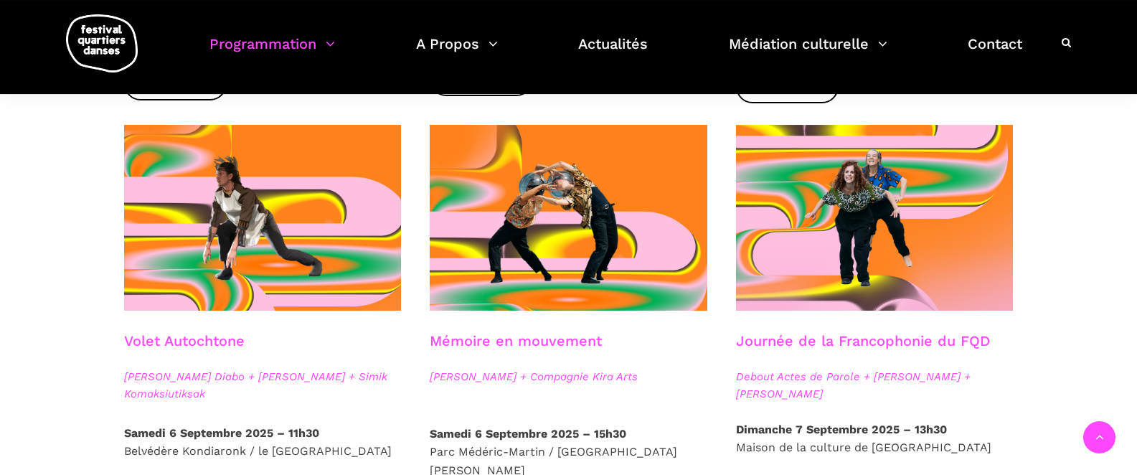
scroll to position [700, 0]
